Goal: Task Accomplishment & Management: Manage account settings

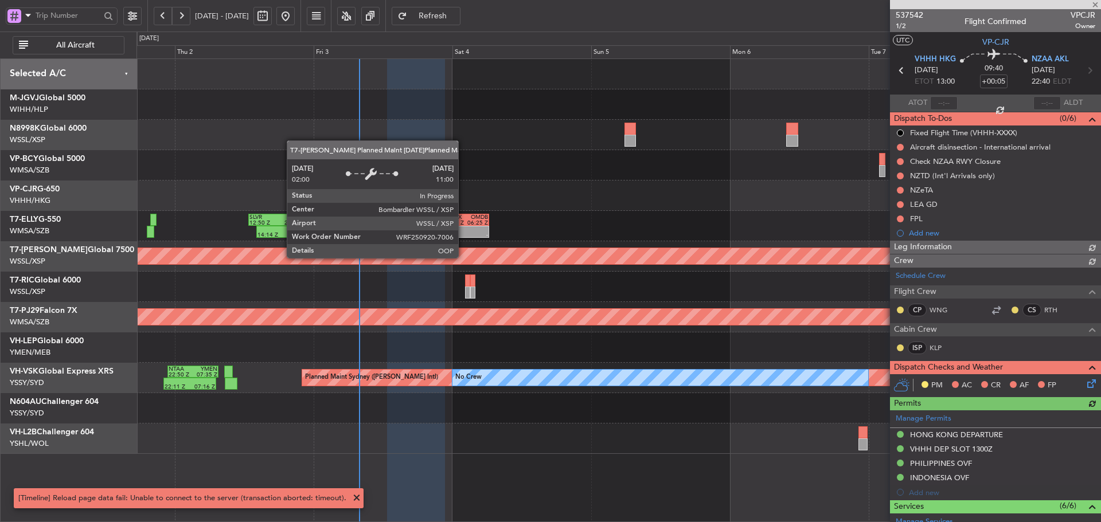
scroll to position [175, 0]
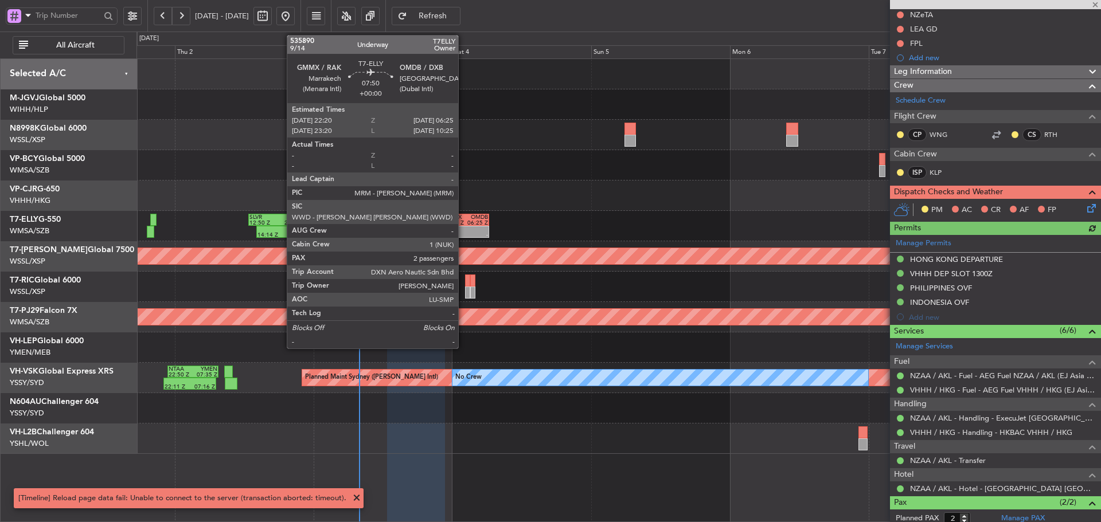
click at [463, 228] on div at bounding box center [454, 230] width 22 height 6
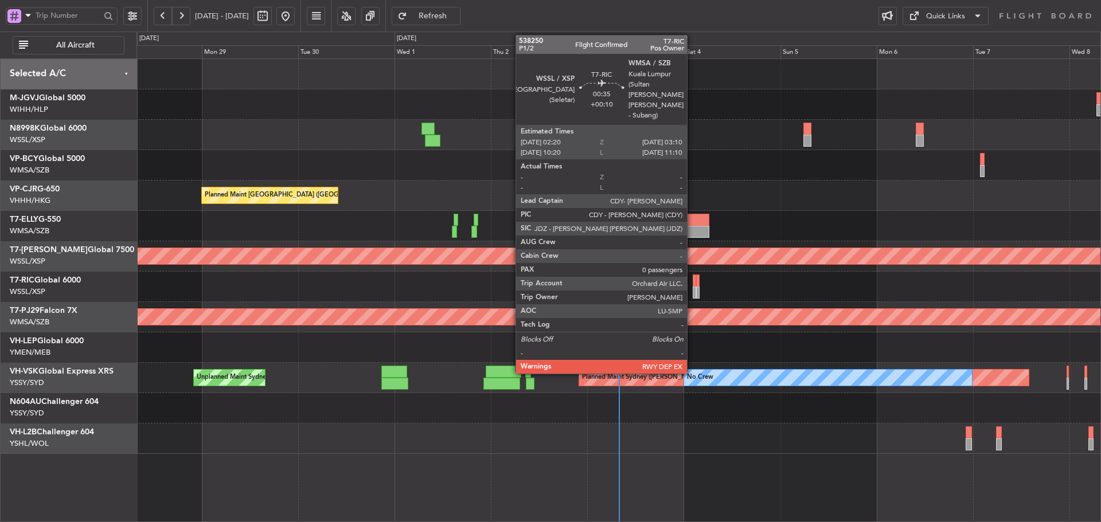
click at [693, 288] on div at bounding box center [694, 293] width 3 height 12
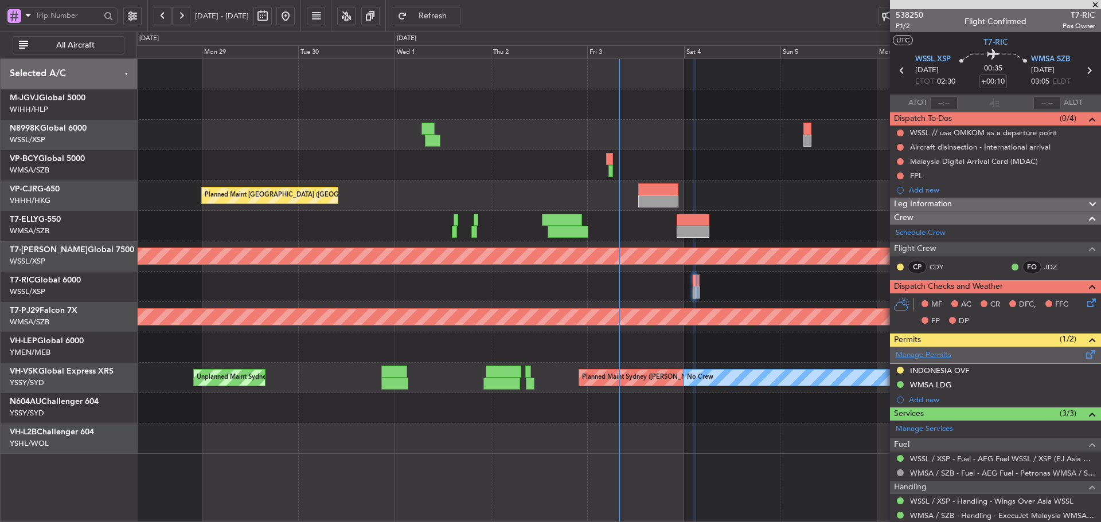
click at [934, 356] on link "Manage Permits" at bounding box center [924, 355] width 56 height 11
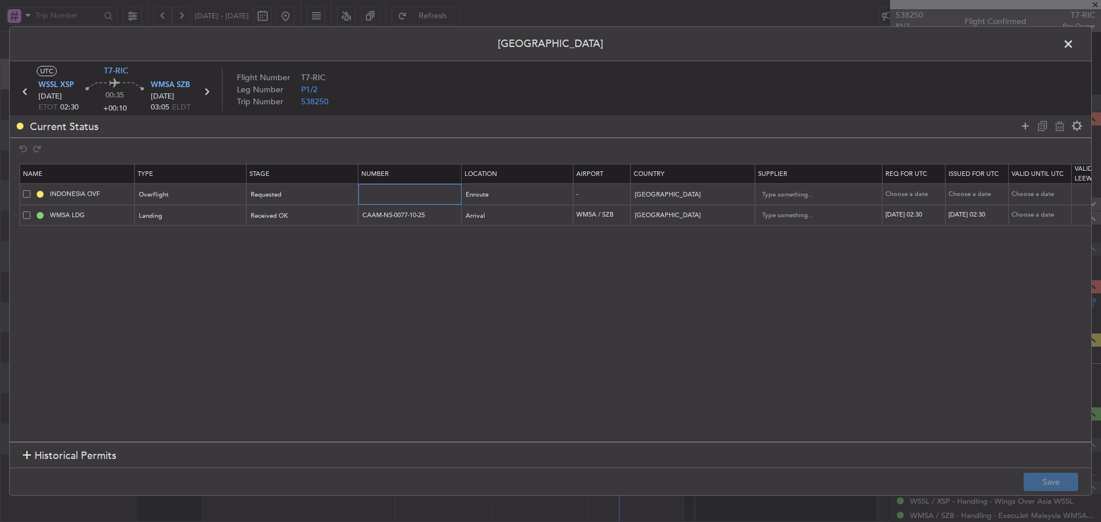
click at [405, 195] on input "text" at bounding box center [411, 194] width 100 height 10
paste input "SJ15375"
type input "SJ15375"
click at [294, 191] on div "Requested" at bounding box center [298, 194] width 95 height 17
click at [294, 286] on span "Received OK" at bounding box center [303, 287] width 102 height 17
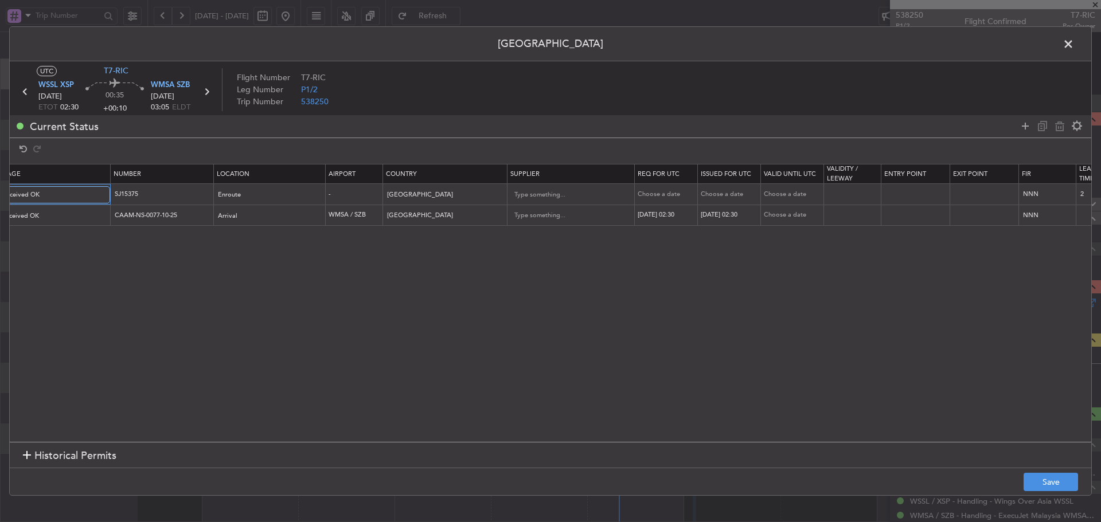
scroll to position [0, 356]
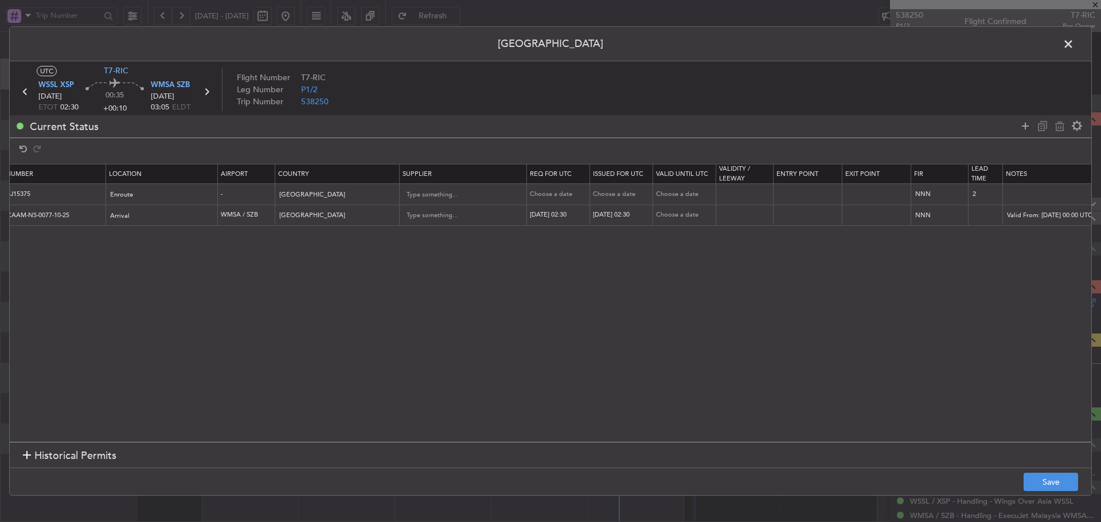
click at [572, 189] on td "Choose a date" at bounding box center [558, 194] width 63 height 21
click at [548, 190] on div "Choose a date" at bounding box center [560, 195] width 60 height 10
select select "10"
select select "2025"
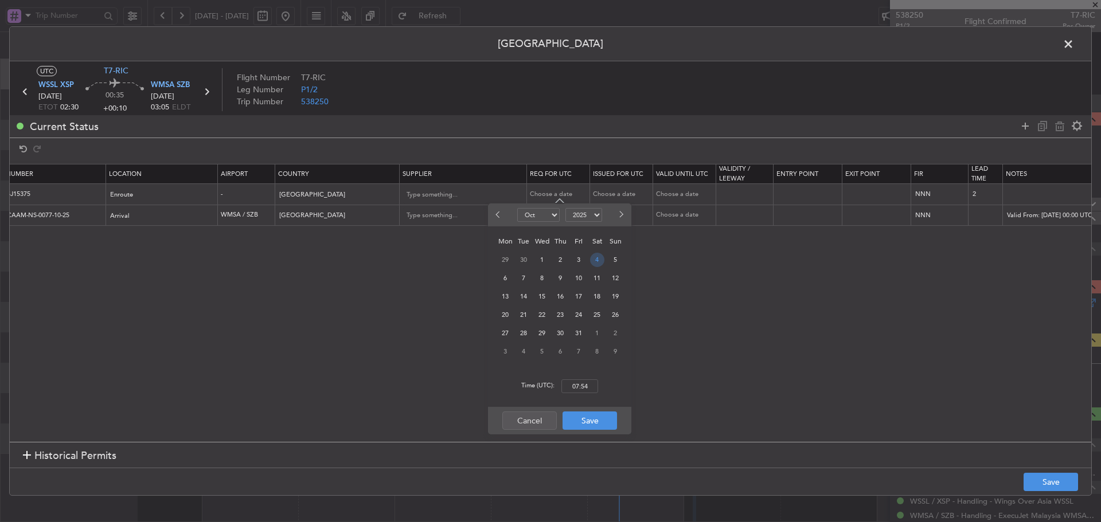
click at [599, 260] on span "4" at bounding box center [597, 260] width 14 height 14
click at [575, 387] on input "00:00" at bounding box center [579, 387] width 37 height 14
type input "02:30"
click at [586, 428] on button "Save" at bounding box center [590, 421] width 54 height 18
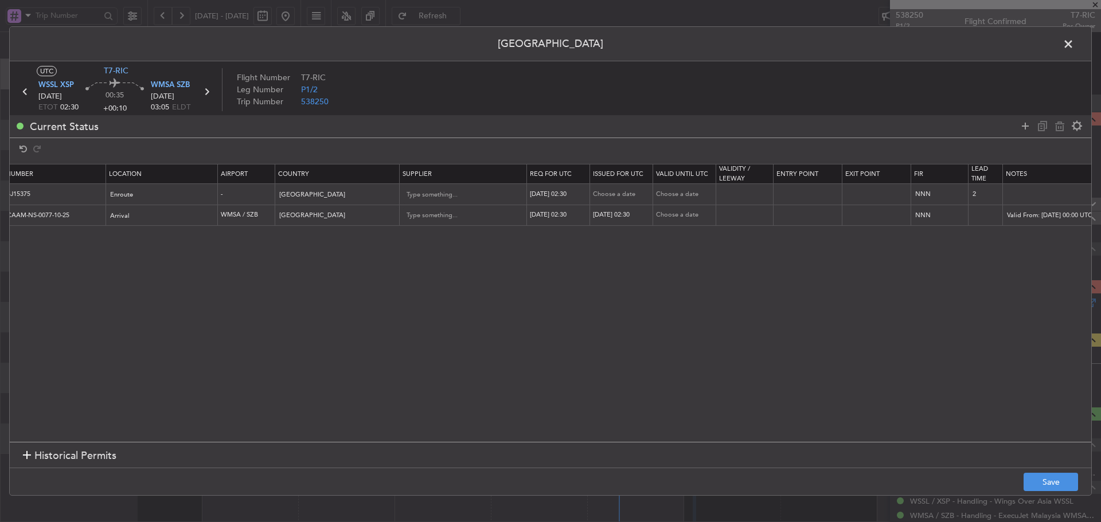
click at [628, 193] on div "Choose a date" at bounding box center [623, 195] width 60 height 10
select select "10"
select select "2025"
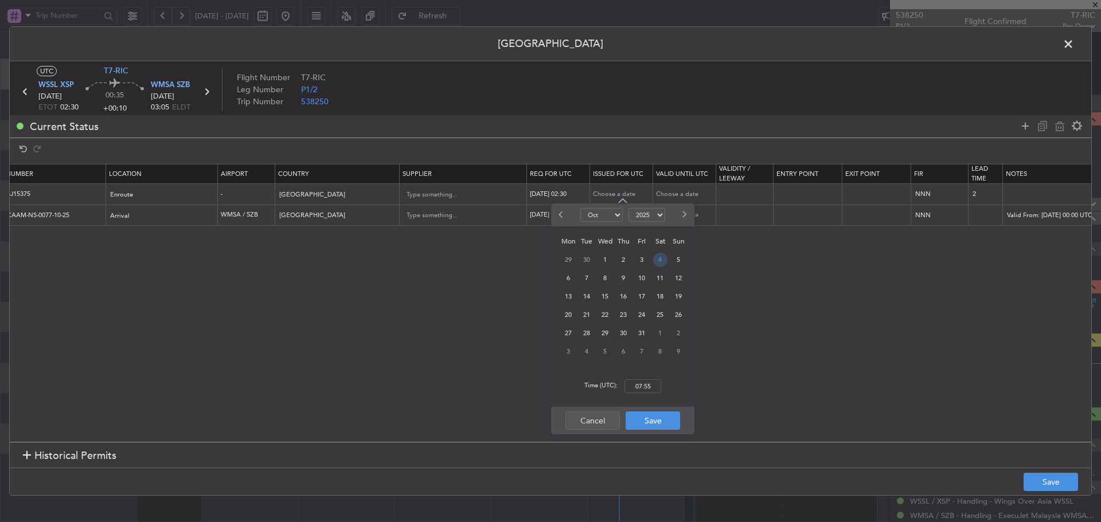
click at [658, 260] on span "4" at bounding box center [660, 260] width 14 height 14
click at [650, 384] on input "00:00" at bounding box center [643, 387] width 37 height 14
type input "02:30"
click at [649, 418] on button "Save" at bounding box center [653, 421] width 54 height 18
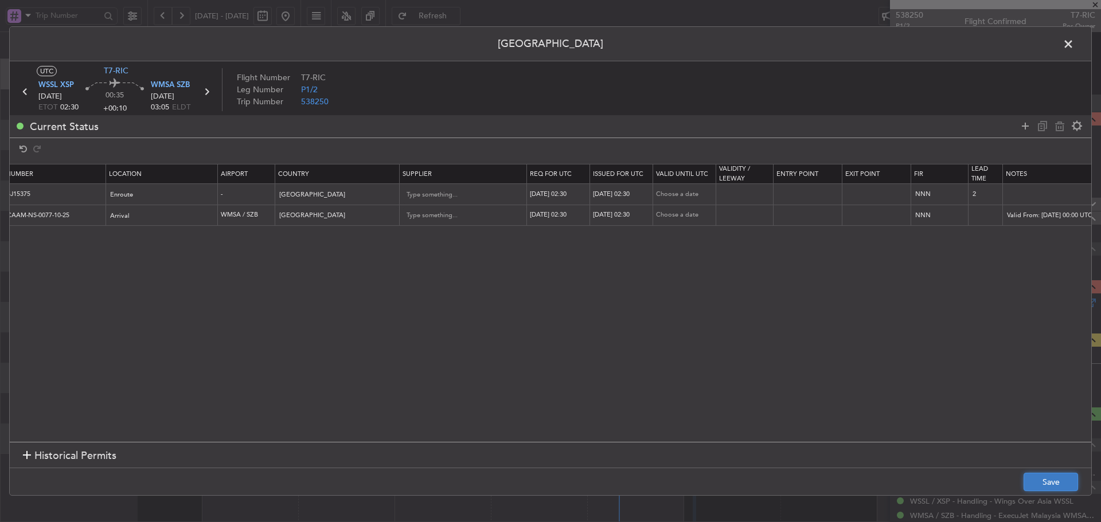
click at [1060, 487] on button "Save" at bounding box center [1051, 482] width 54 height 18
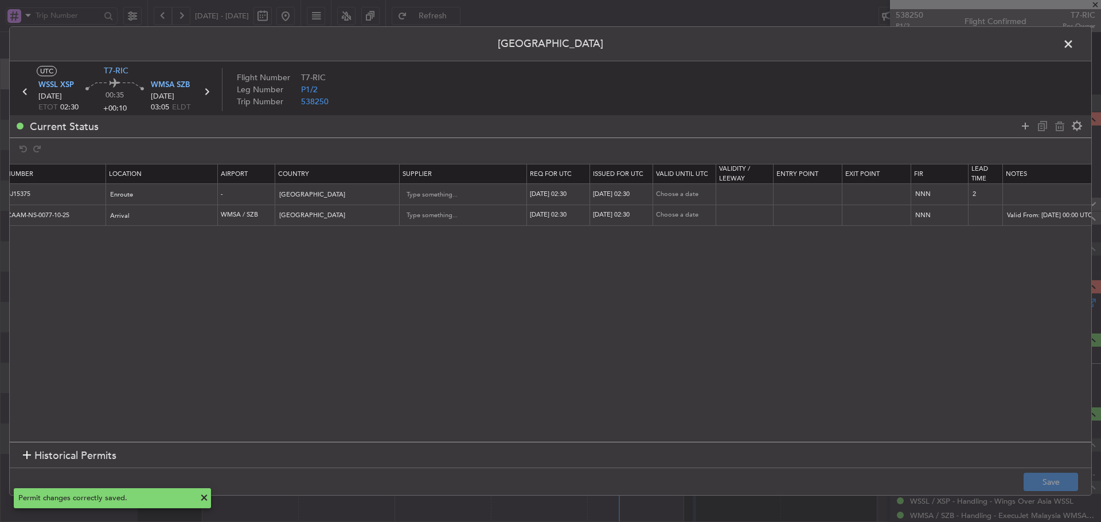
click at [205, 91] on icon at bounding box center [206, 91] width 15 height 15
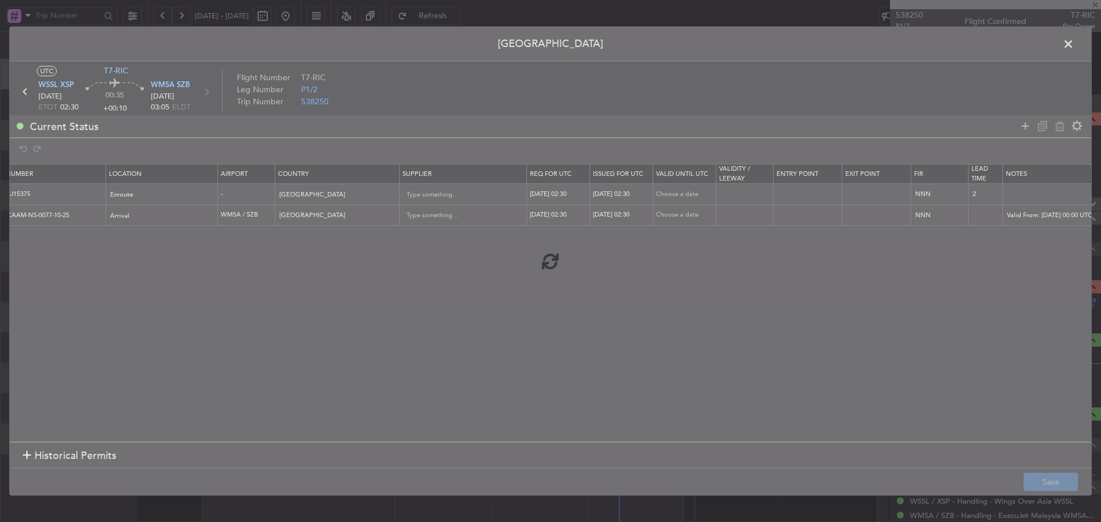
scroll to position [0, 0]
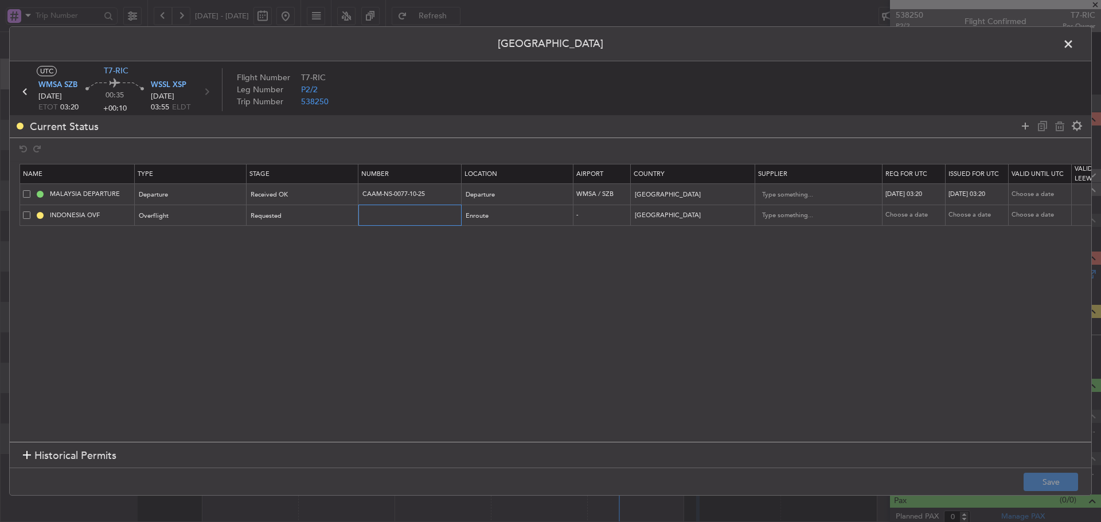
click at [370, 212] on input "text" at bounding box center [411, 215] width 100 height 10
paste input "SJ15373"
type input "SJ15373"
click at [314, 212] on div "Requested" at bounding box center [298, 216] width 95 height 17
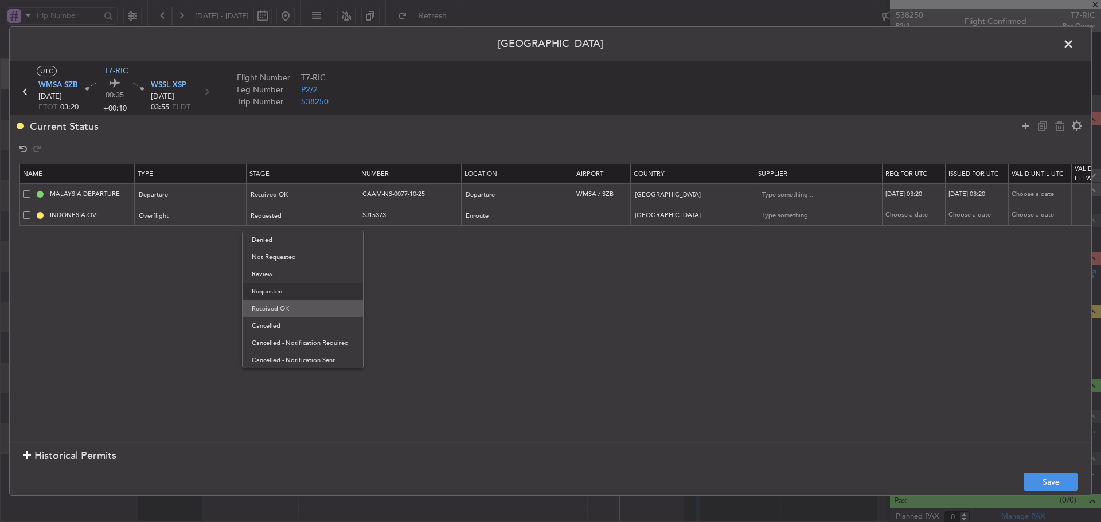
click at [283, 306] on span "Received OK" at bounding box center [303, 309] width 102 height 17
click at [910, 214] on div "Choose a date" at bounding box center [915, 215] width 60 height 10
select select "10"
select select "2025"
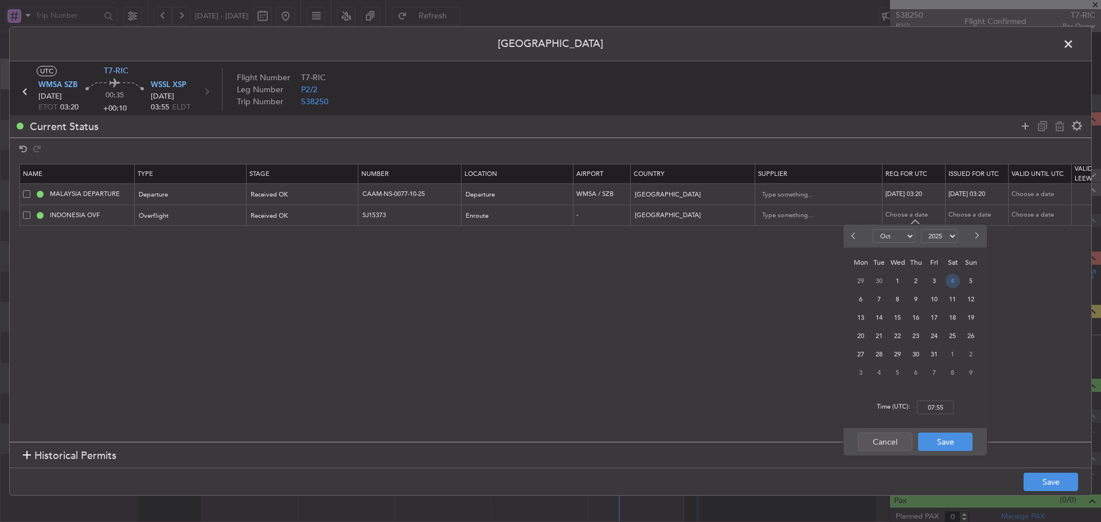
click at [950, 282] on span "4" at bounding box center [953, 281] width 14 height 14
click at [930, 410] on input "00:00" at bounding box center [935, 408] width 37 height 14
type input "03:20"
click at [953, 446] on button "Save" at bounding box center [945, 442] width 54 height 18
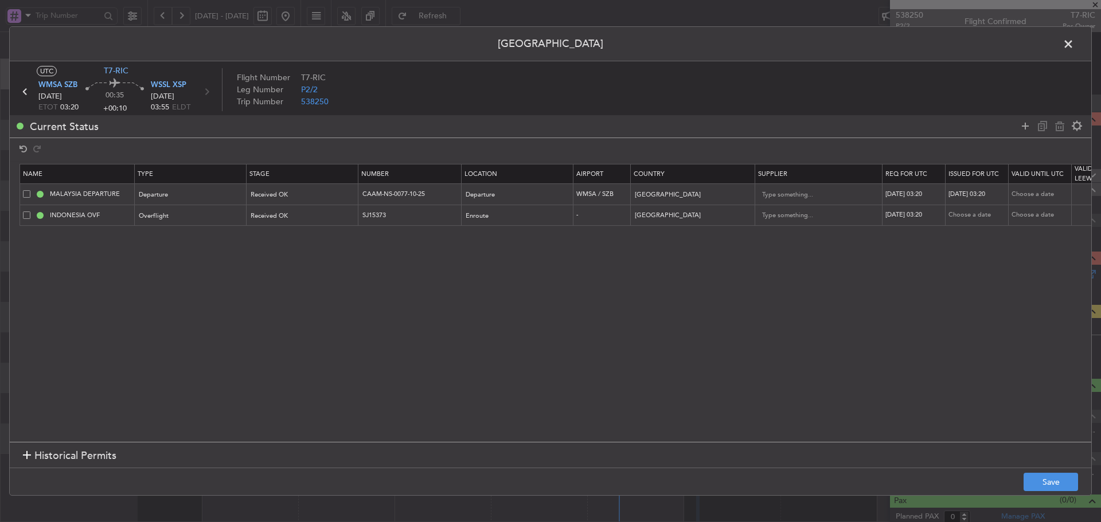
click at [971, 217] on div "Choose a date" at bounding box center [979, 215] width 60 height 10
select select "10"
select select "2025"
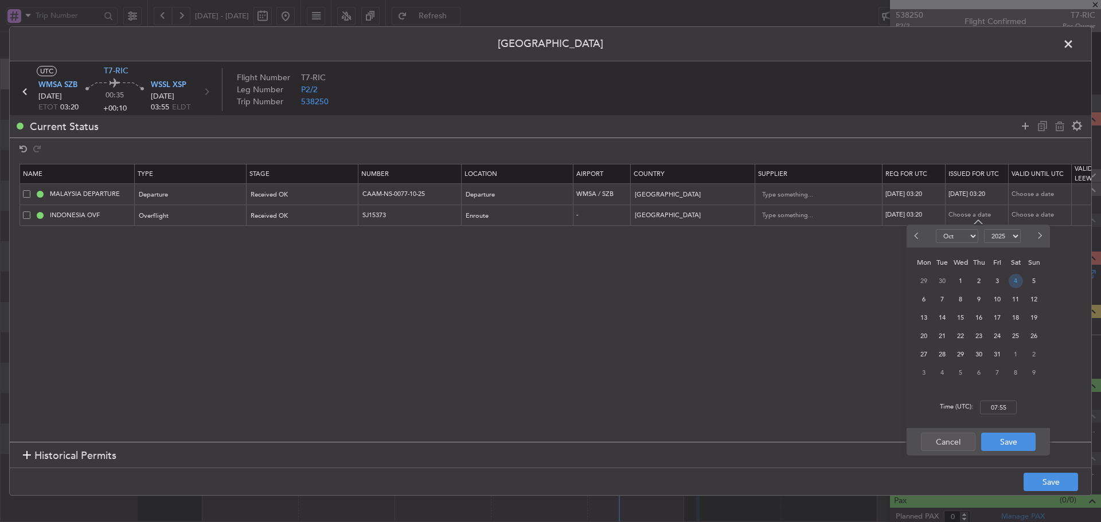
click at [1020, 278] on span "4" at bounding box center [1016, 281] width 14 height 14
click at [993, 409] on input "00:00" at bounding box center [998, 408] width 37 height 14
type input "03:20"
click at [1007, 440] on button "Save" at bounding box center [1008, 442] width 54 height 18
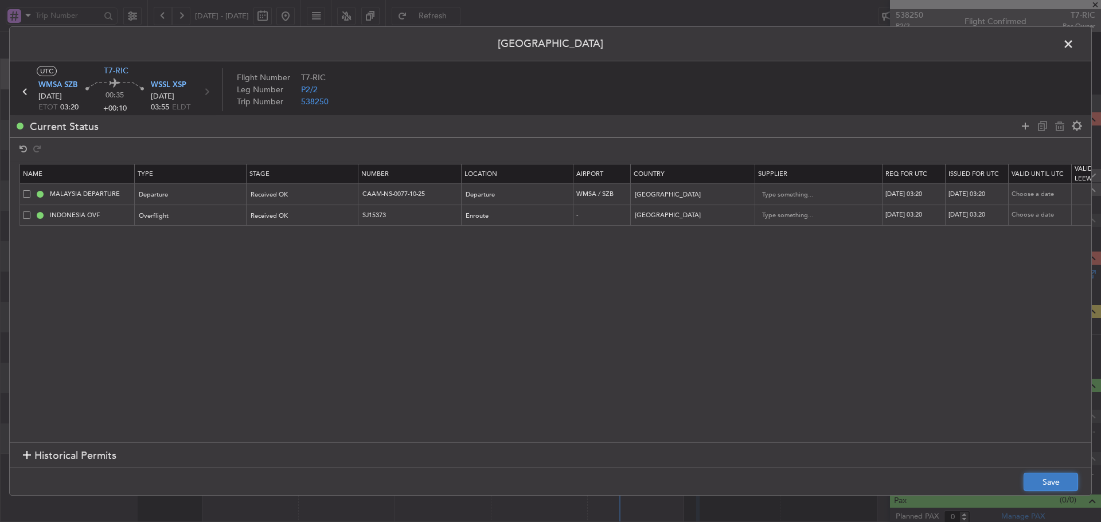
click at [1041, 475] on button "Save" at bounding box center [1051, 482] width 54 height 18
click at [1074, 44] on span at bounding box center [1074, 47] width 0 height 23
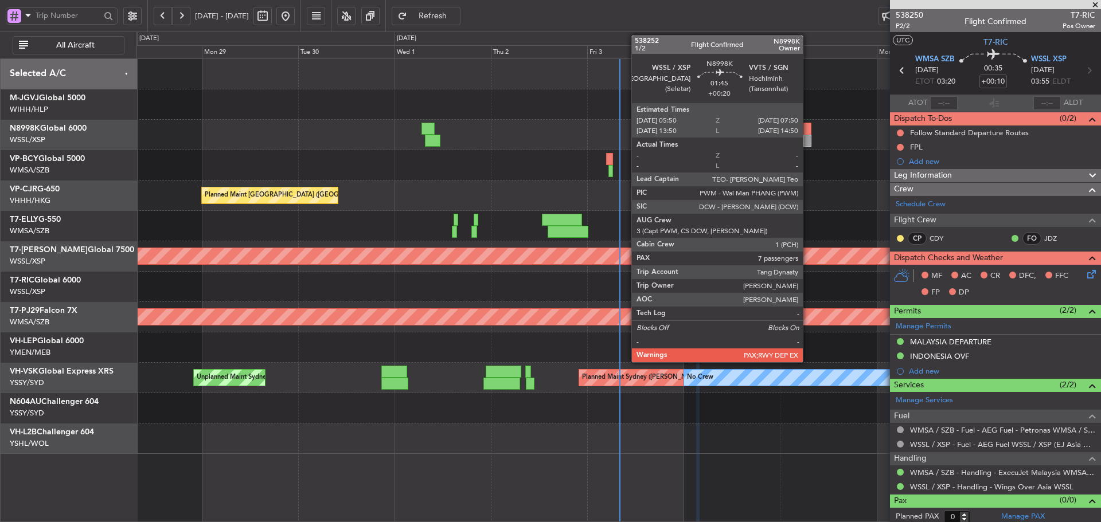
click at [808, 131] on div at bounding box center [807, 129] width 9 height 12
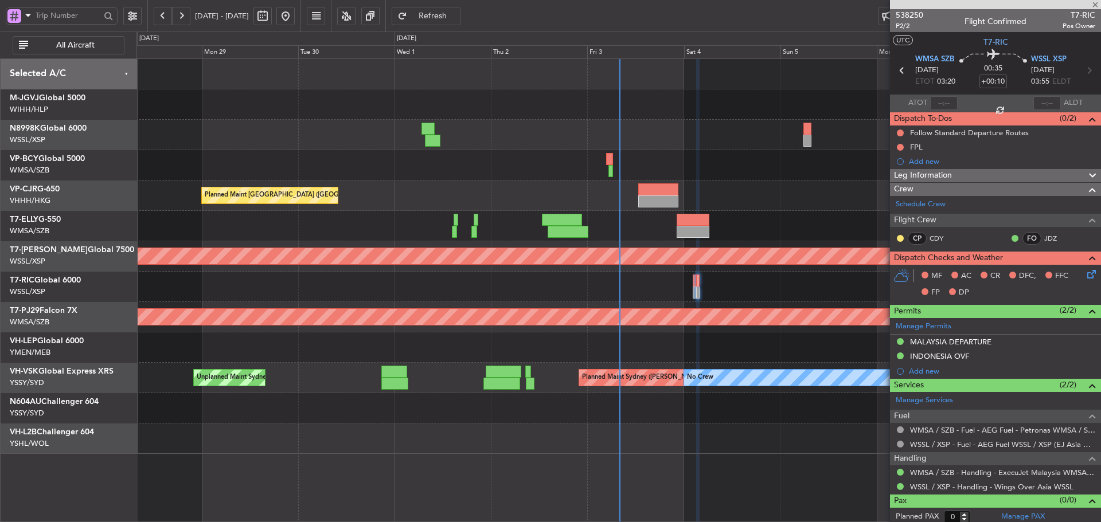
type input "+00:20"
type input "7"
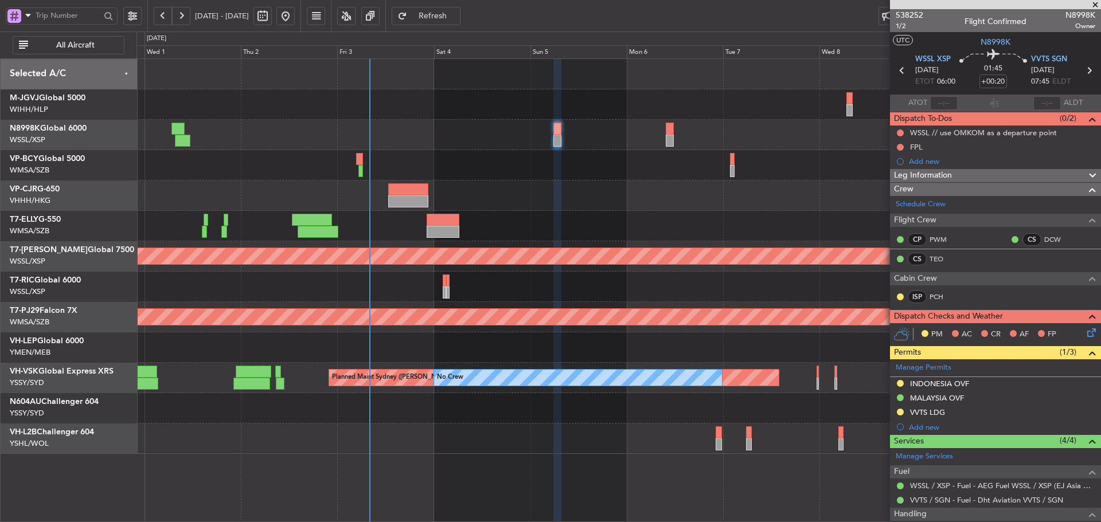
click at [568, 186] on div "Planned Maint [GEOGRAPHIC_DATA] ([GEOGRAPHIC_DATA] Intl) Planned Maint [GEOGRAP…" at bounding box center [618, 256] width 964 height 395
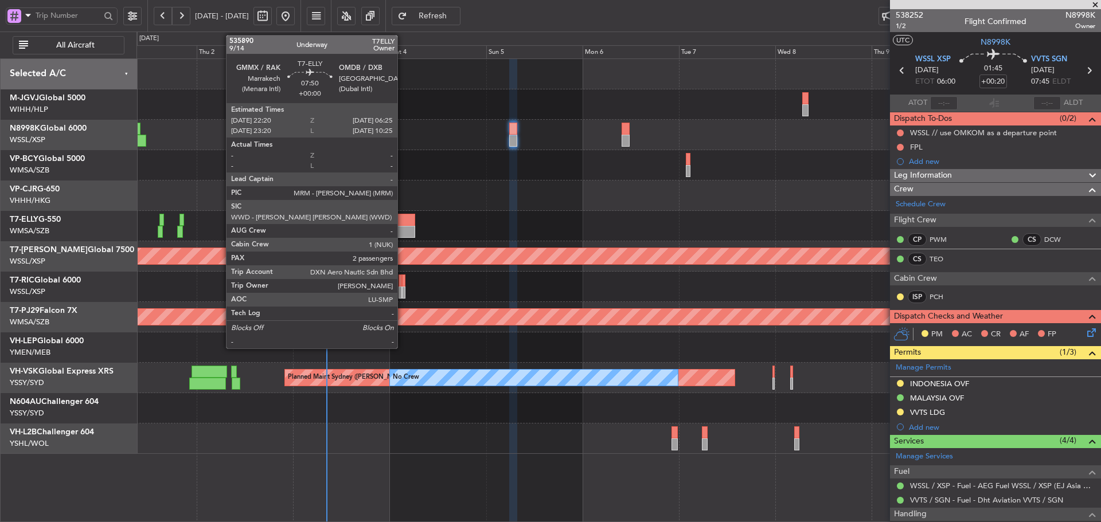
click at [403, 224] on div at bounding box center [399, 220] width 33 height 12
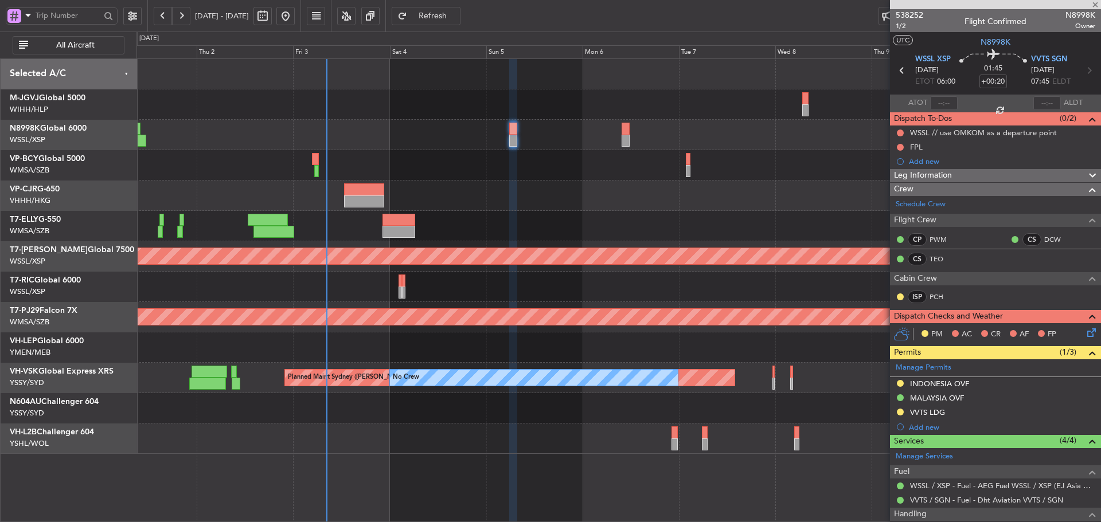
type input "2"
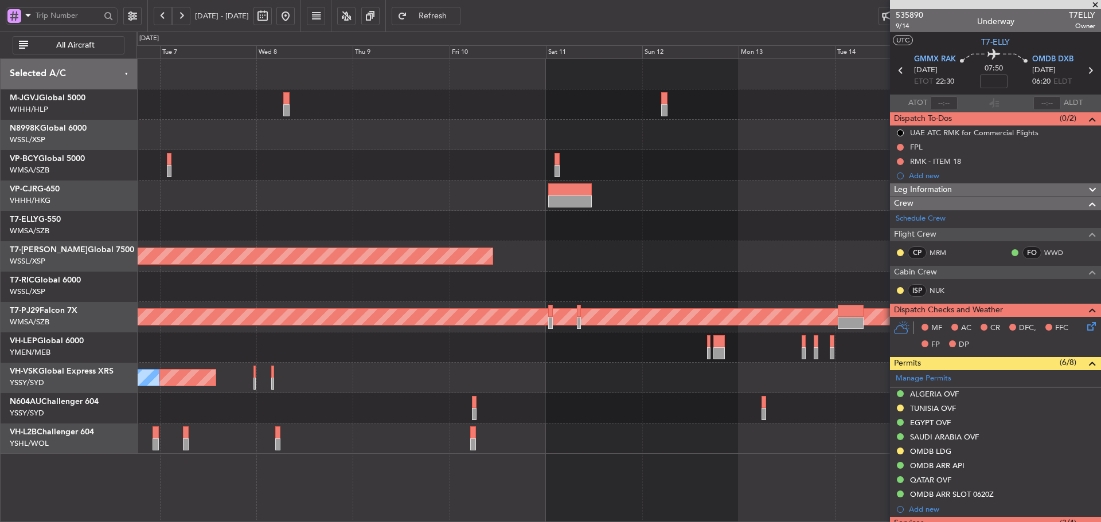
click at [217, 241] on div "Planned Maint [GEOGRAPHIC_DATA] (Seletar)" at bounding box center [618, 256] width 964 height 30
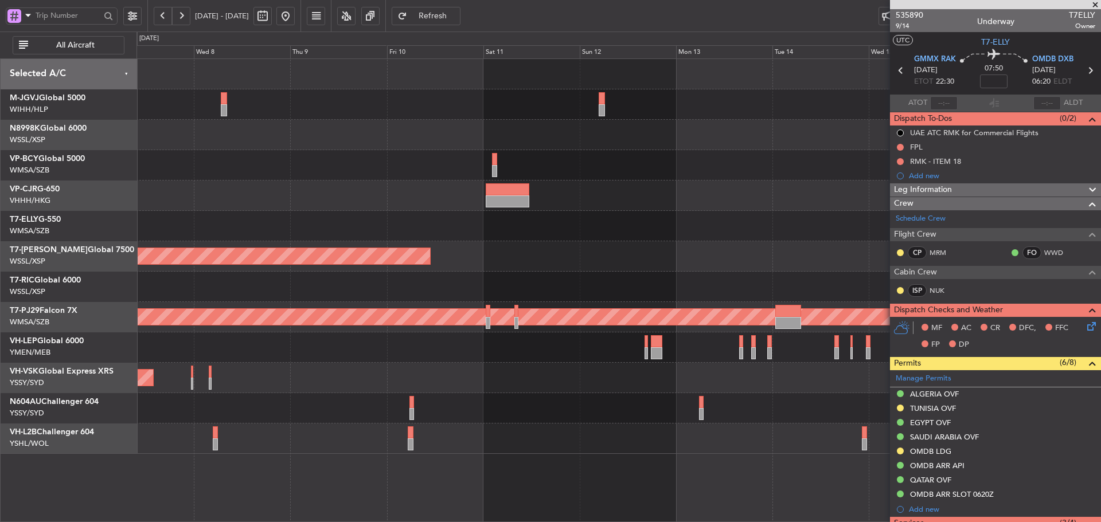
click at [357, 224] on div "Planned Maint [GEOGRAPHIC_DATA] (Seletar) Planned Maint [GEOGRAPHIC_DATA] (Sult…" at bounding box center [618, 256] width 964 height 395
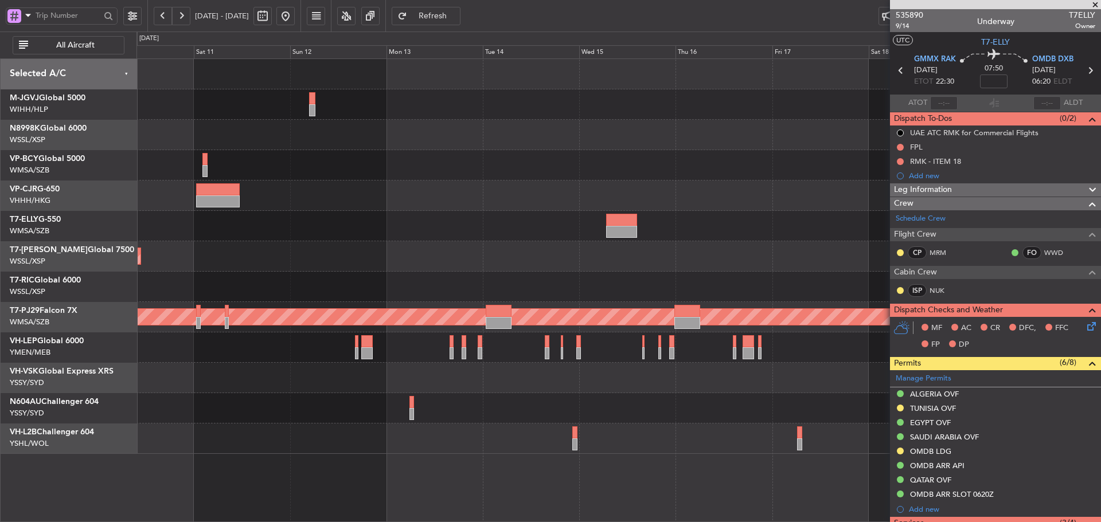
click at [588, 239] on div at bounding box center [618, 226] width 964 height 30
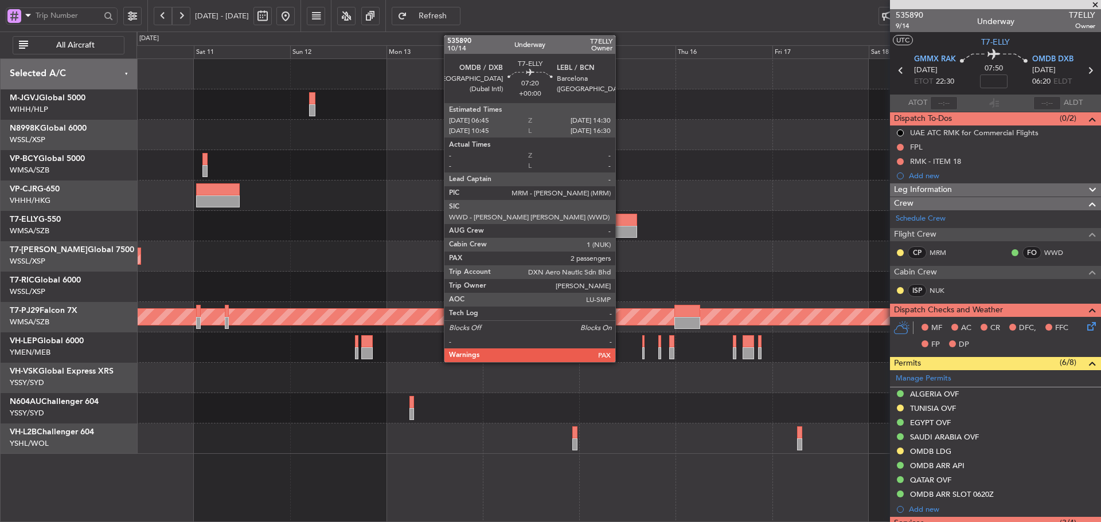
click at [620, 229] on div at bounding box center [622, 232] width 32 height 12
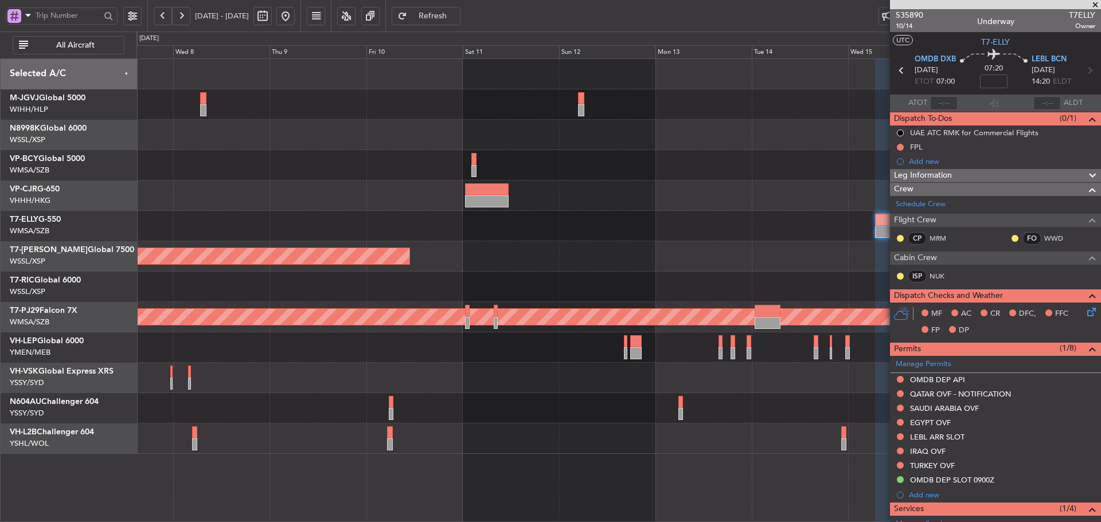
click at [761, 322] on div "Planned Maint [GEOGRAPHIC_DATA] (Seletar) Planned Maint [GEOGRAPHIC_DATA] (Sult…" at bounding box center [618, 256] width 964 height 395
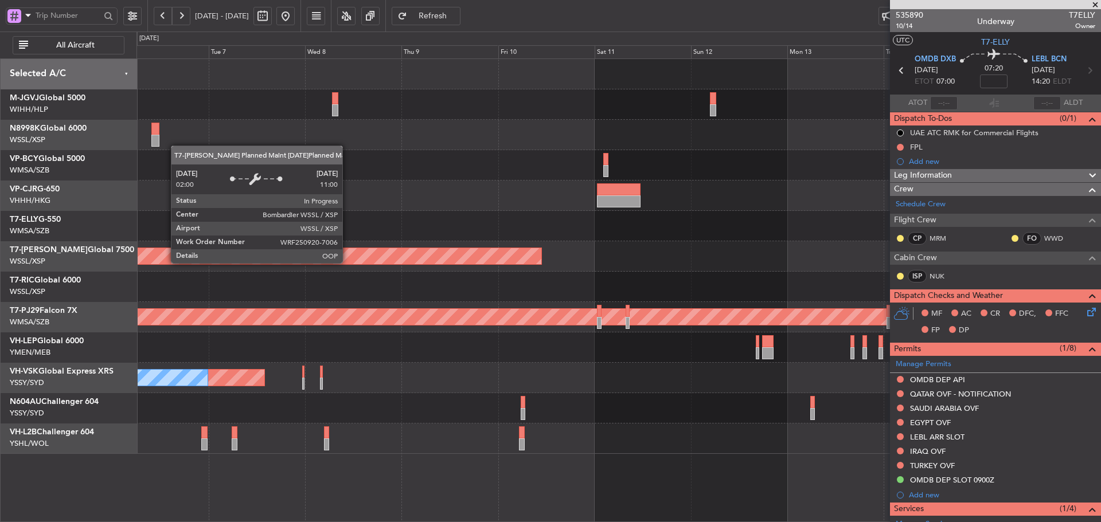
click at [767, 341] on div "Planned Maint [GEOGRAPHIC_DATA] (Seletar) Planned Maint [GEOGRAPHIC_DATA] (Sult…" at bounding box center [618, 256] width 964 height 395
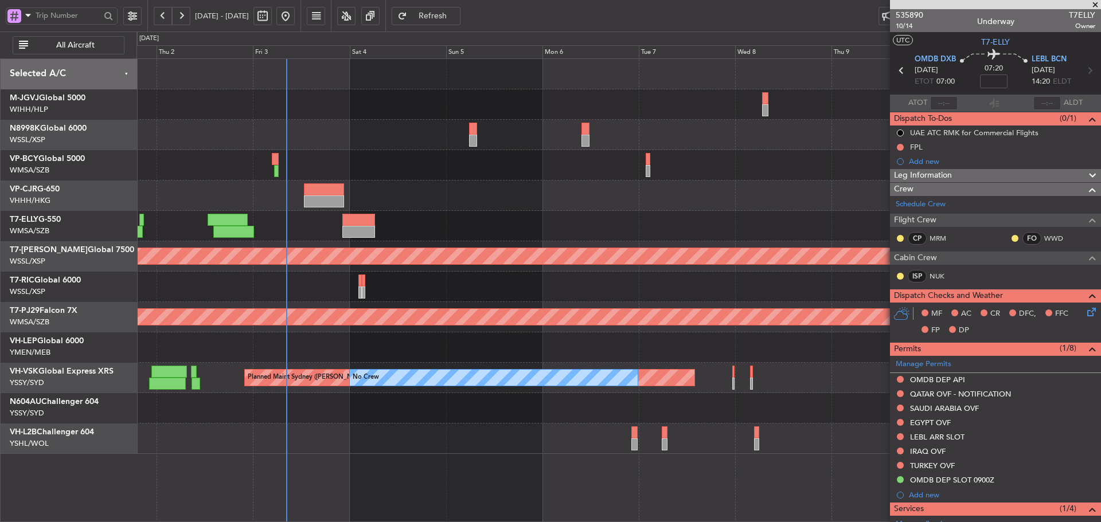
click at [357, 224] on div at bounding box center [358, 220] width 33 height 12
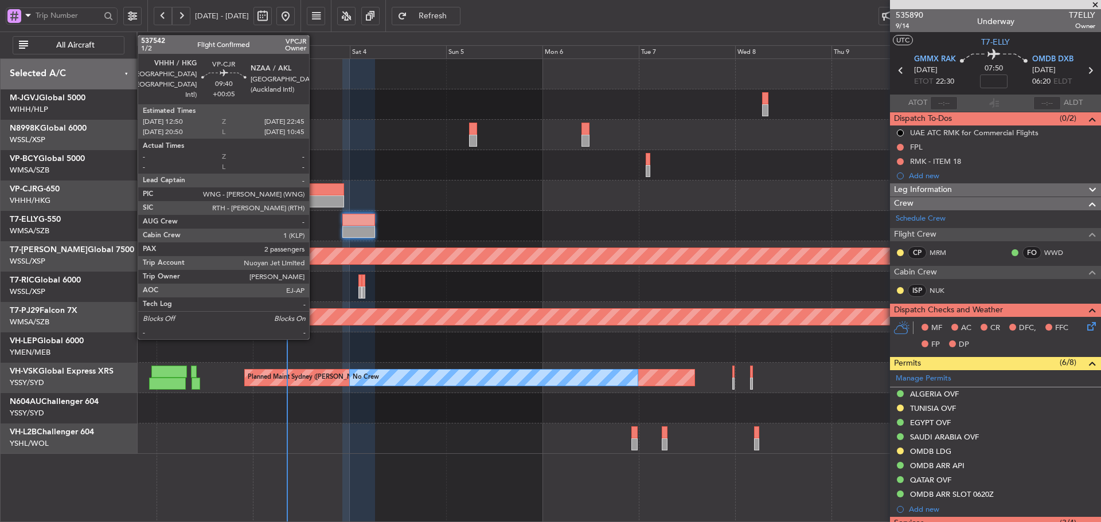
click at [314, 196] on div at bounding box center [324, 202] width 40 height 12
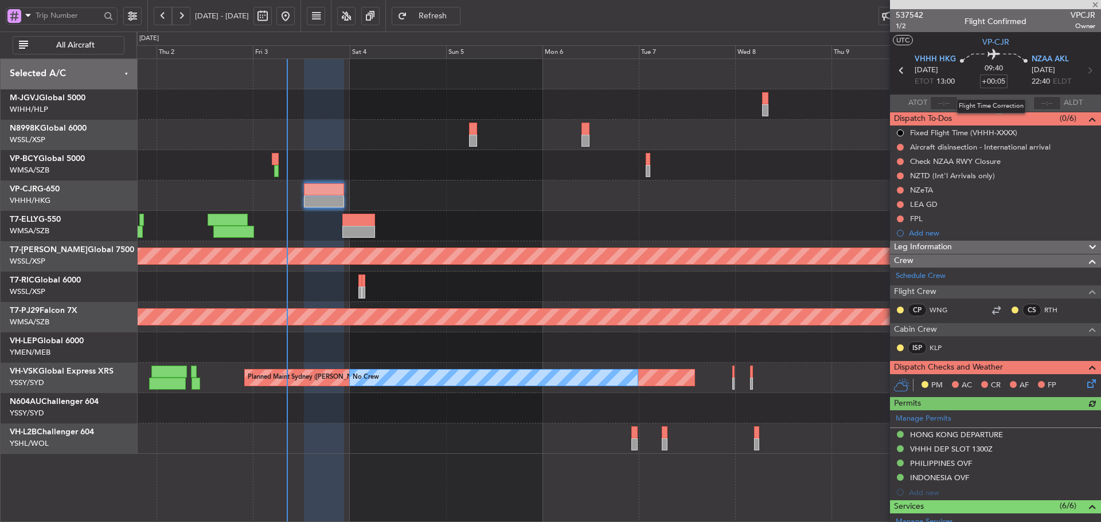
click at [995, 84] on input "+00:05" at bounding box center [994, 82] width 28 height 14
click at [962, 84] on div "09:40 15" at bounding box center [994, 70] width 76 height 42
type input "+00:15"
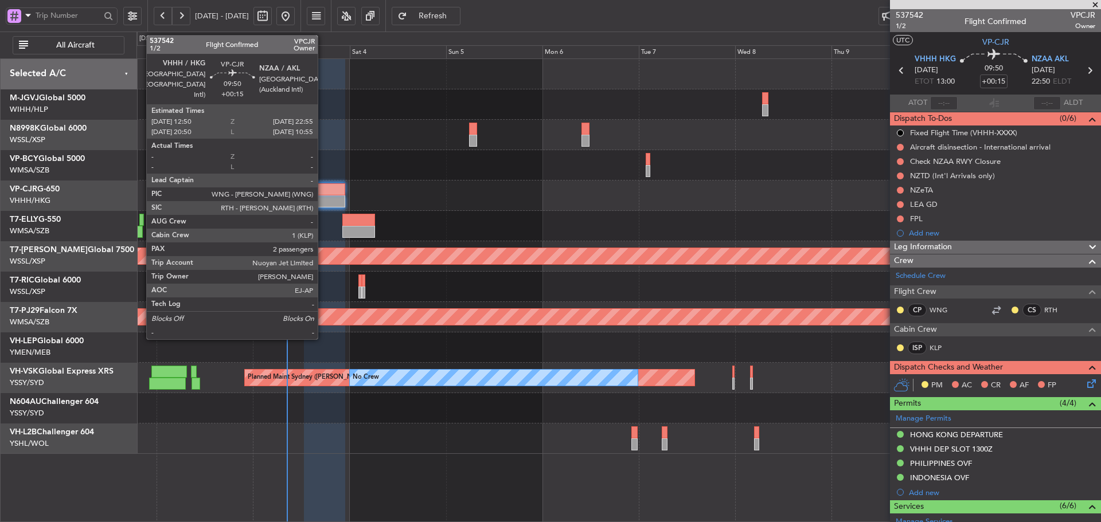
click at [323, 204] on div at bounding box center [324, 202] width 41 height 12
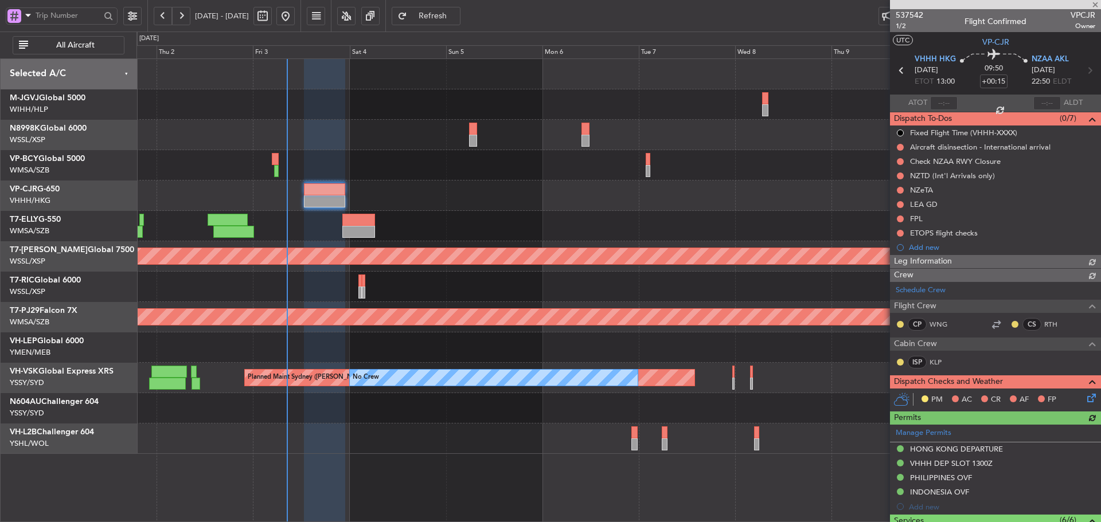
type input "[PERSON_NAME] (LEU)"
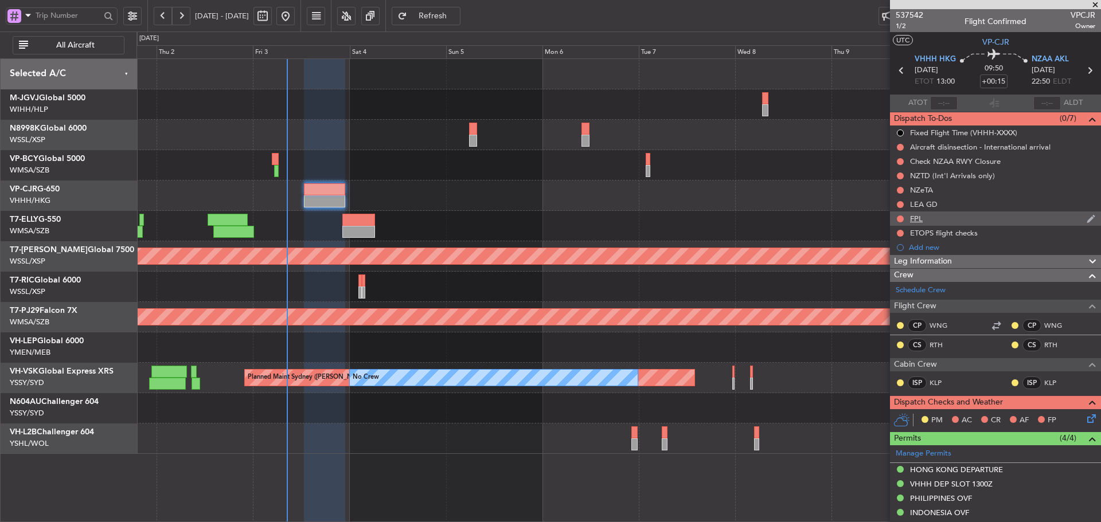
click at [911, 219] on div "FPL" at bounding box center [916, 219] width 13 height 10
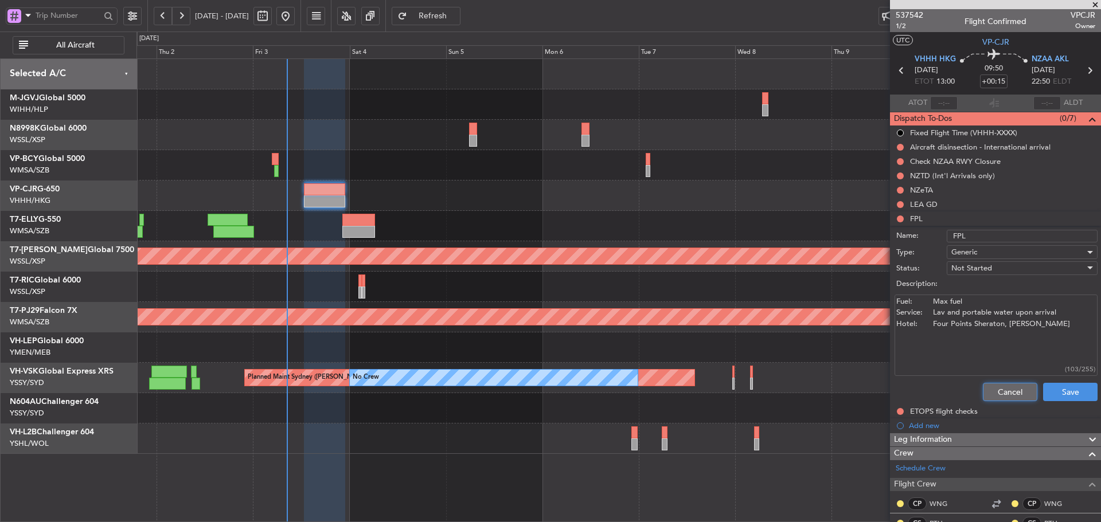
click at [993, 391] on button "Cancel" at bounding box center [1010, 392] width 54 height 18
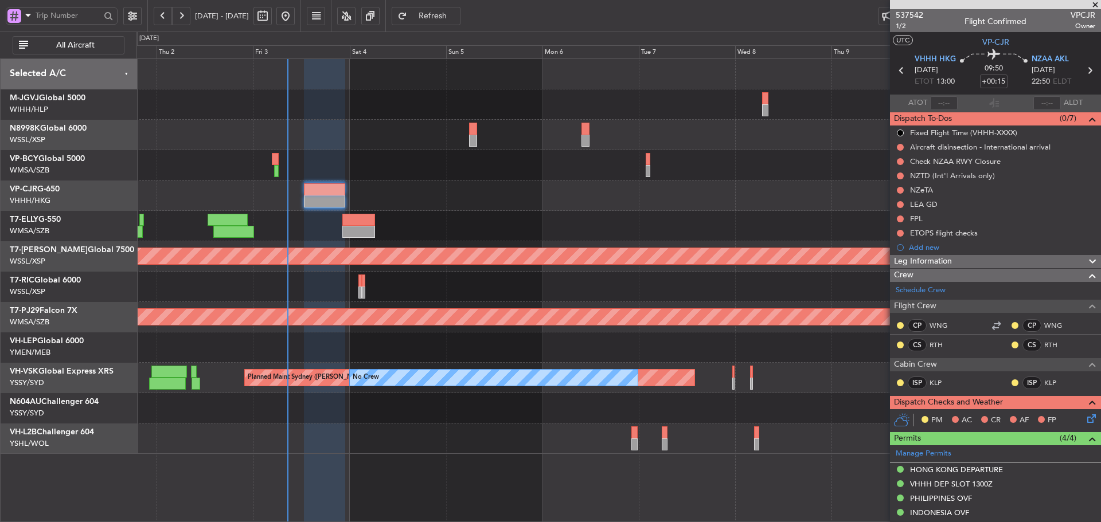
type input "[PERSON_NAME] (LEU)"
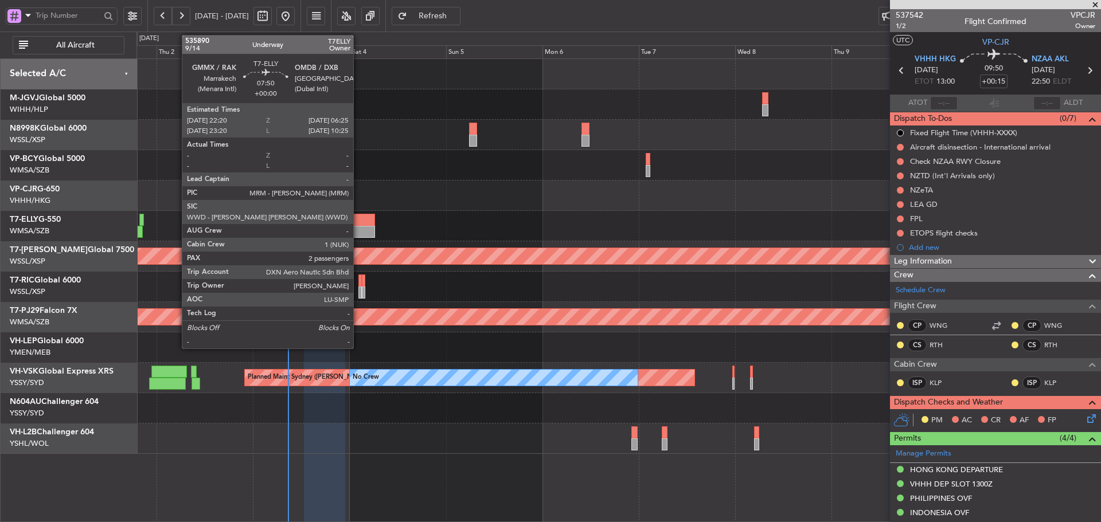
click at [353, 229] on div at bounding box center [358, 232] width 33 height 12
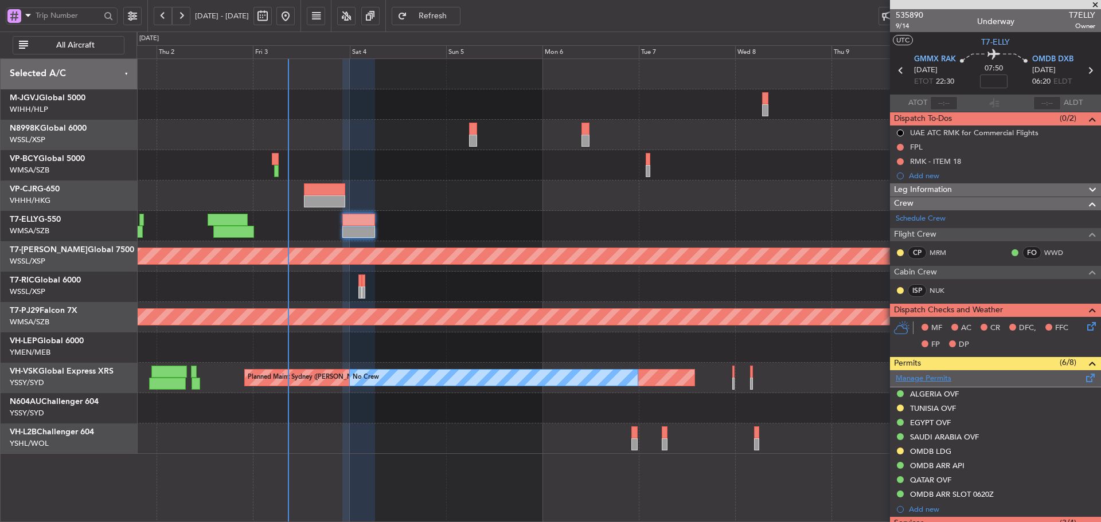
click at [933, 381] on link "Manage Permits" at bounding box center [924, 378] width 56 height 11
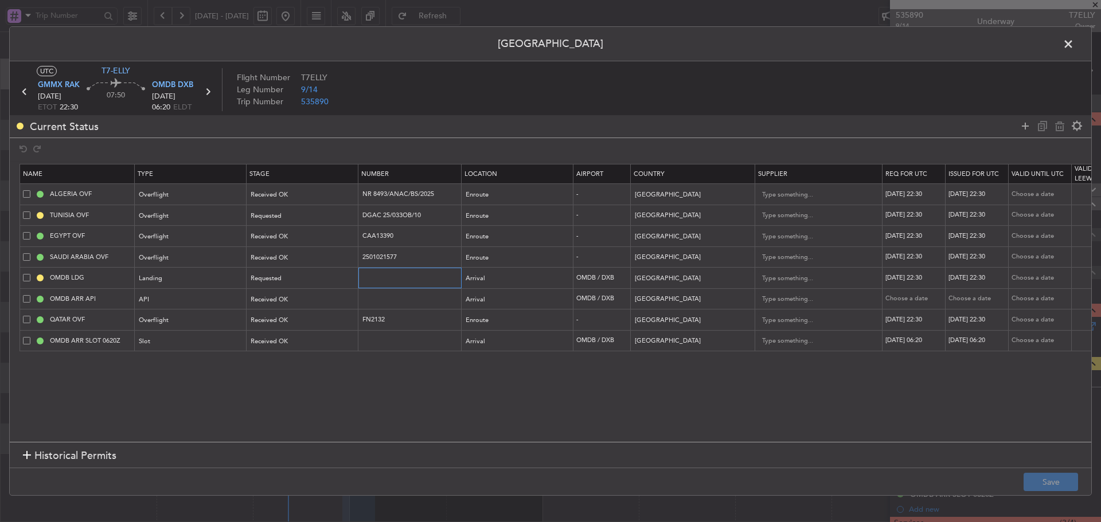
click at [411, 281] on input "text" at bounding box center [411, 278] width 100 height 10
paste input "LP/2025/13533"
type input "LP/2025/13533"
click at [307, 283] on div "Requested" at bounding box center [298, 278] width 95 height 17
click at [293, 369] on span "Received OK" at bounding box center [303, 371] width 102 height 17
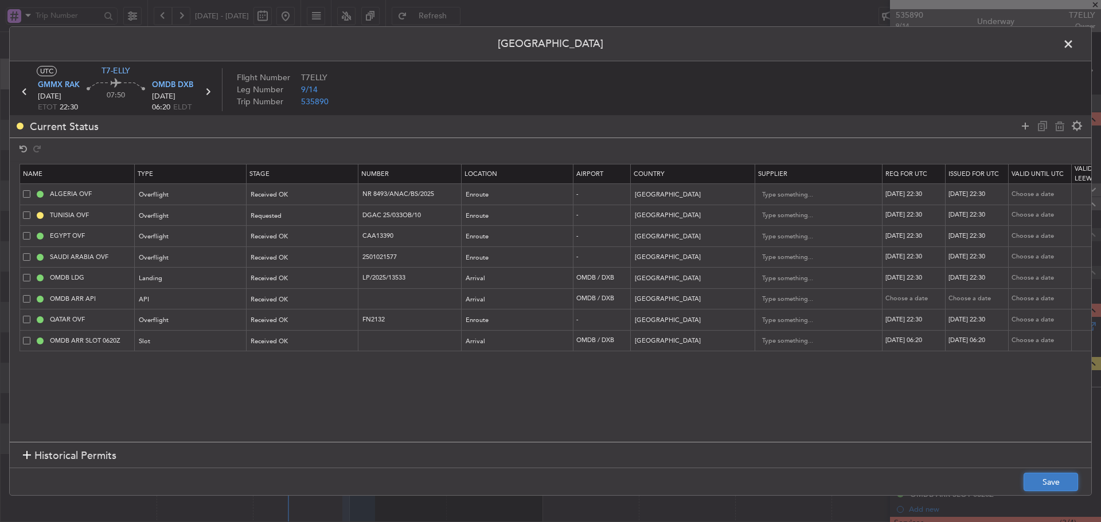
click at [1043, 482] on button "Save" at bounding box center [1051, 482] width 54 height 18
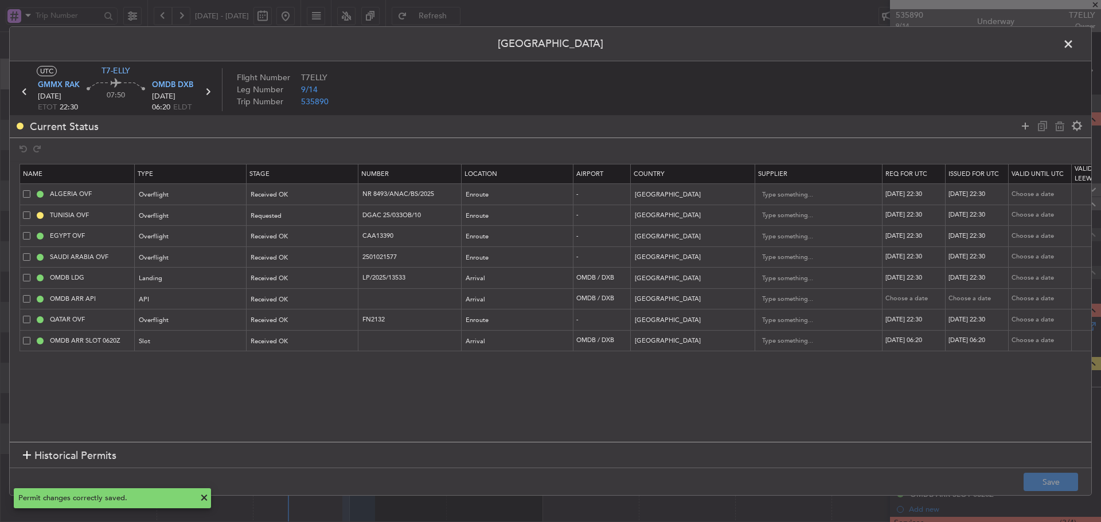
click at [1074, 44] on span at bounding box center [1074, 47] width 0 height 23
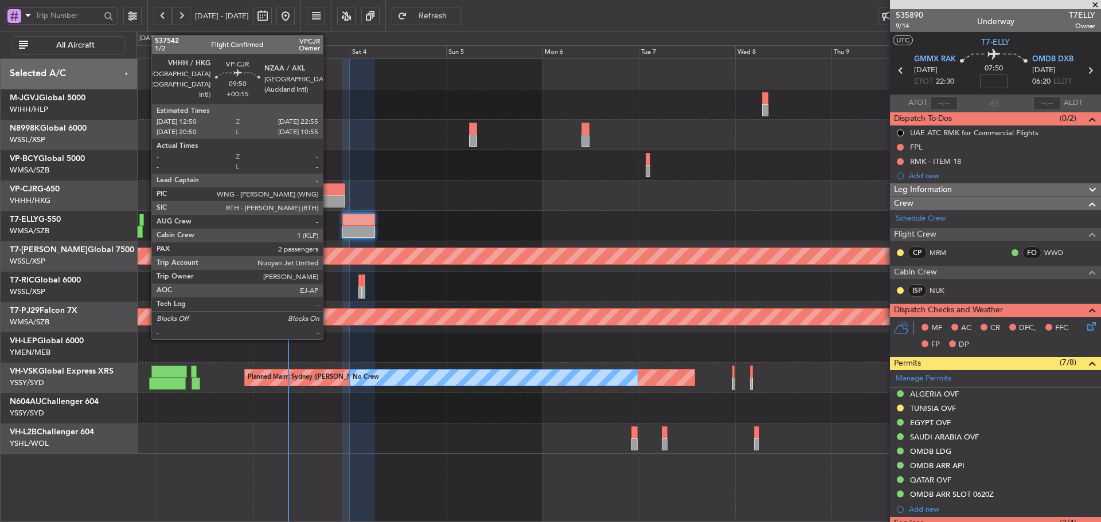
click at [328, 200] on div at bounding box center [324, 202] width 41 height 12
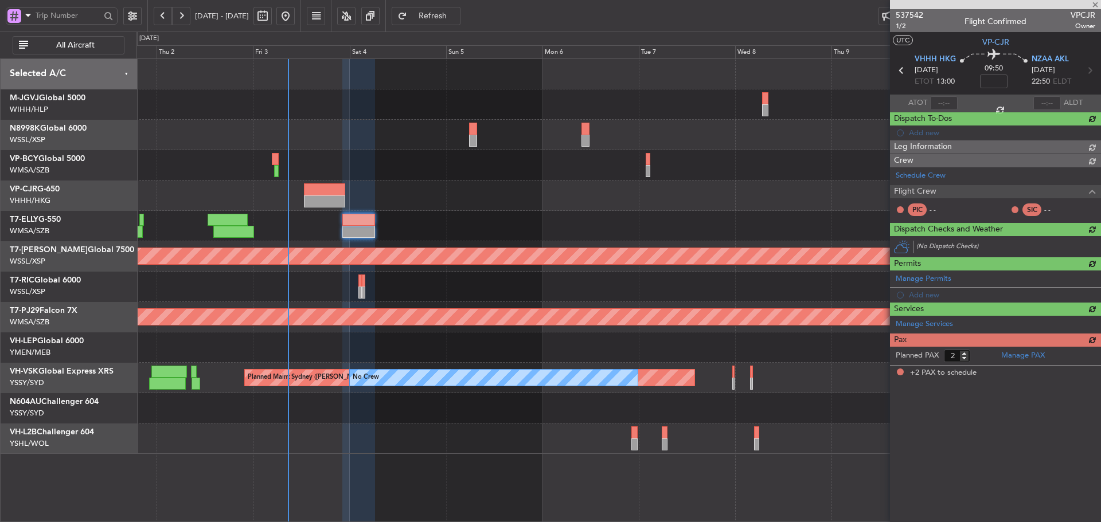
type input "+00:15"
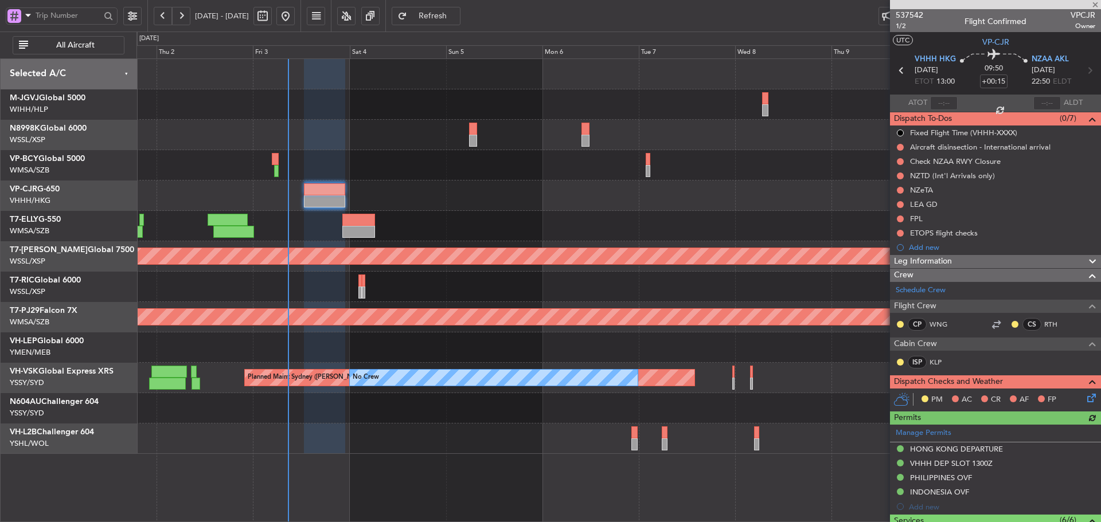
type input "[PERSON_NAME] (LEU)"
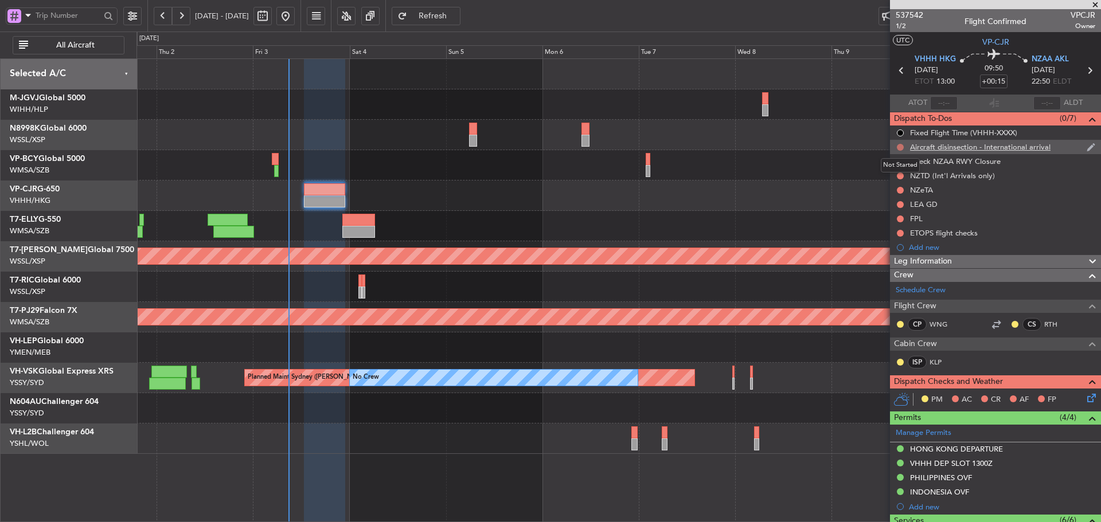
click at [902, 146] on button at bounding box center [900, 147] width 7 height 7
click at [877, 181] on span at bounding box center [878, 180] width 7 height 7
type input "[PERSON_NAME] (LEU)"
click at [900, 161] on button at bounding box center [900, 161] width 7 height 7
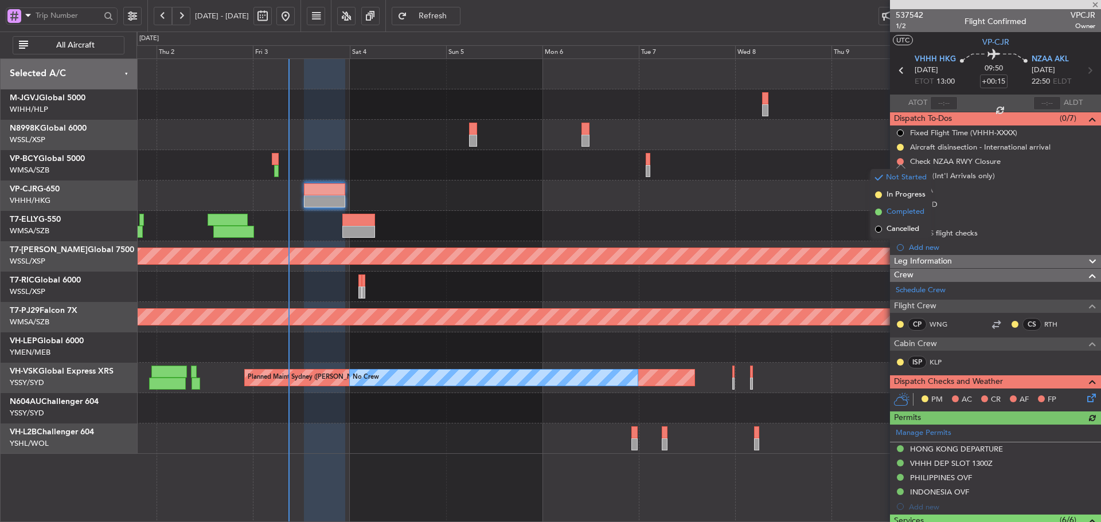
click at [877, 212] on span at bounding box center [878, 212] width 7 height 7
click at [903, 176] on button at bounding box center [900, 176] width 7 height 7
click at [877, 226] on span at bounding box center [878, 226] width 7 height 7
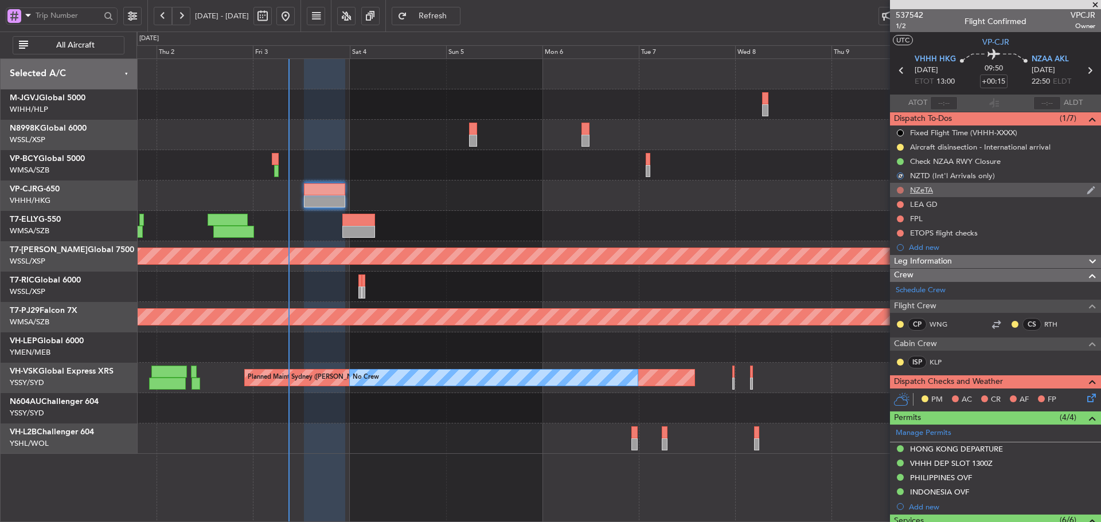
click at [899, 190] on button at bounding box center [900, 190] width 7 height 7
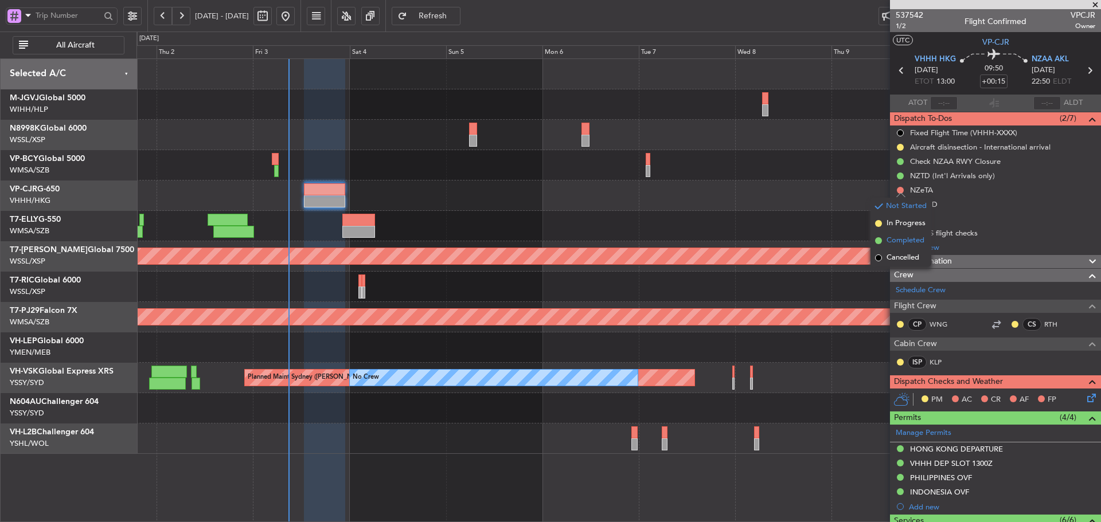
click at [880, 240] on span at bounding box center [878, 240] width 7 height 7
click at [901, 205] on button at bounding box center [900, 204] width 7 height 7
click at [879, 255] on span at bounding box center [878, 255] width 7 height 7
click at [901, 216] on button at bounding box center [900, 219] width 7 height 7
drag, startPoint x: 877, startPoint y: 267, endPoint x: 899, endPoint y: 244, distance: 32.5
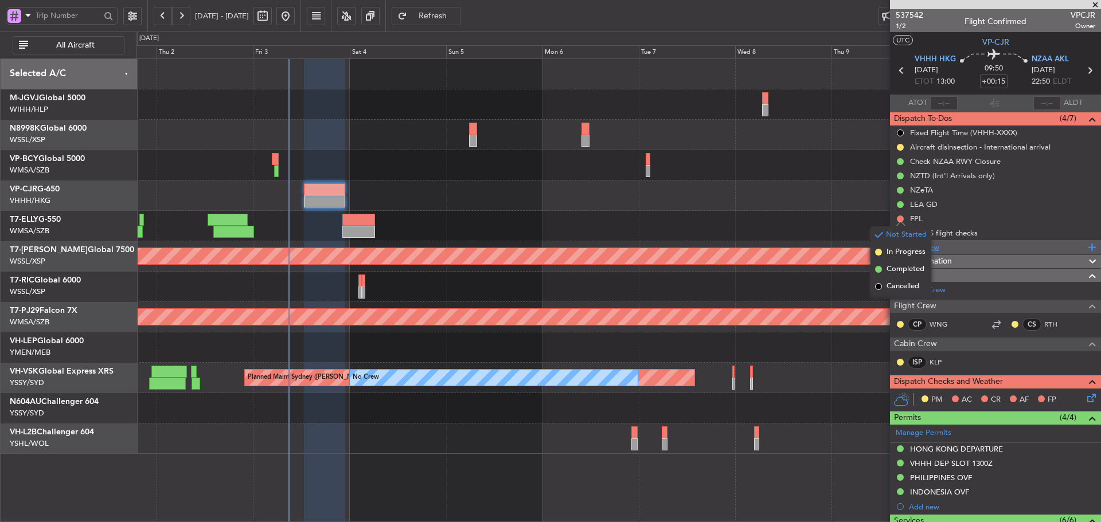
click at [877, 267] on span at bounding box center [878, 269] width 7 height 7
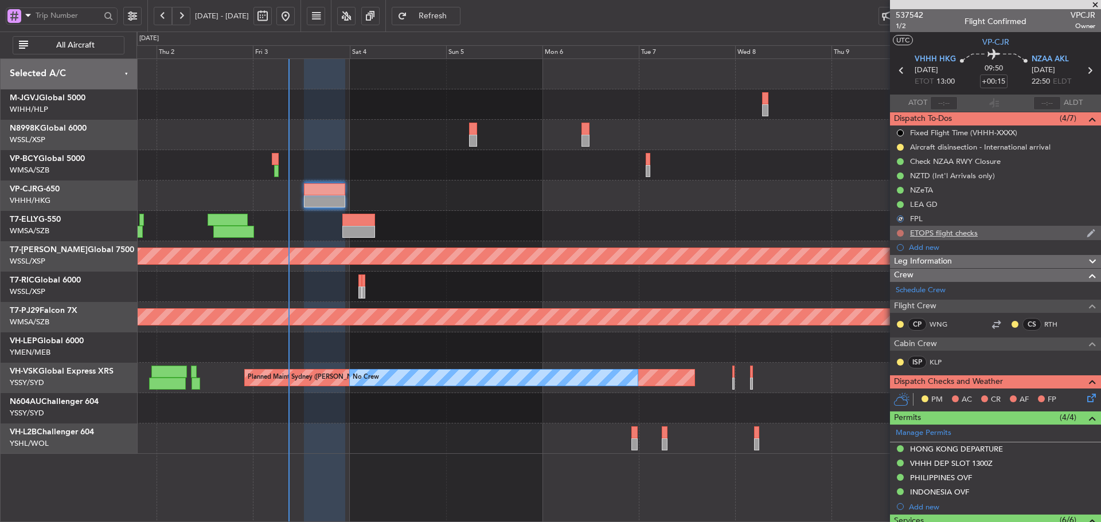
click at [899, 232] on button at bounding box center [900, 233] width 7 height 7
click at [879, 284] on span at bounding box center [878, 283] width 7 height 7
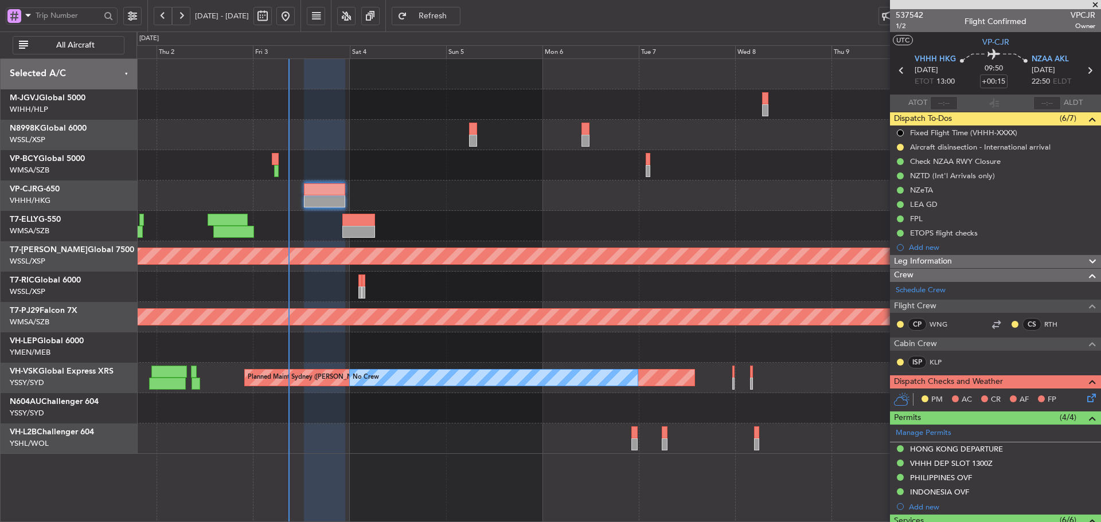
click at [1085, 397] on icon at bounding box center [1089, 396] width 9 height 9
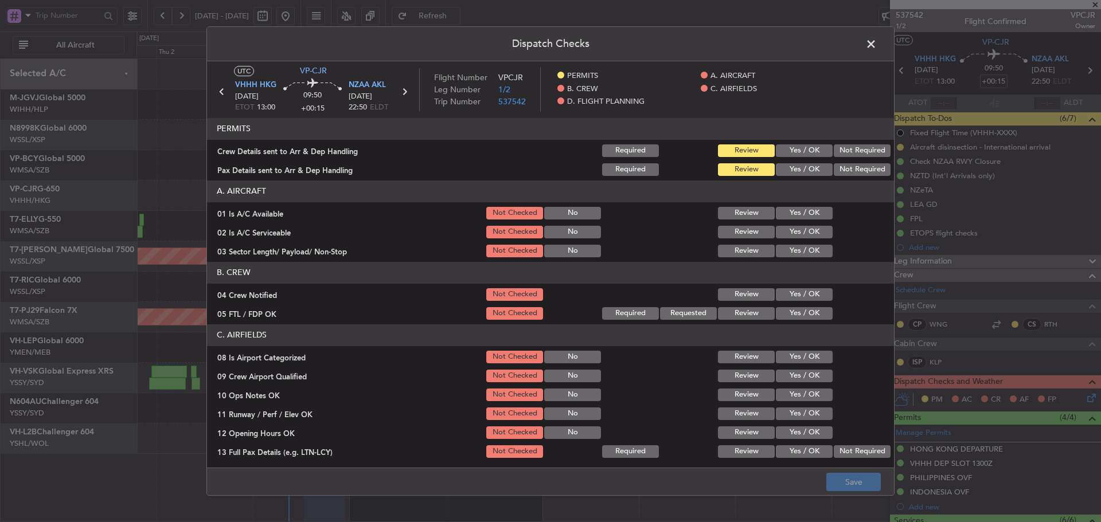
click at [791, 155] on button "Yes / OK" at bounding box center [804, 151] width 57 height 13
click at [790, 173] on button "Yes / OK" at bounding box center [804, 169] width 57 height 13
click at [781, 218] on button "Yes / OK" at bounding box center [804, 213] width 57 height 13
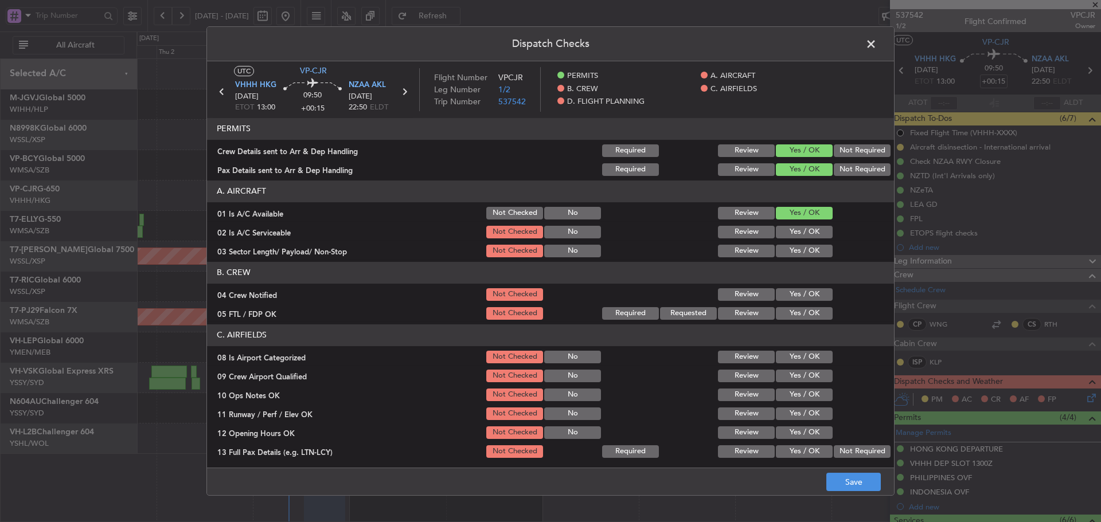
click at [785, 234] on button "Yes / OK" at bounding box center [804, 232] width 57 height 13
click at [785, 251] on button "Yes / OK" at bounding box center [804, 251] width 57 height 13
click at [790, 296] on button "Yes / OK" at bounding box center [804, 294] width 57 height 13
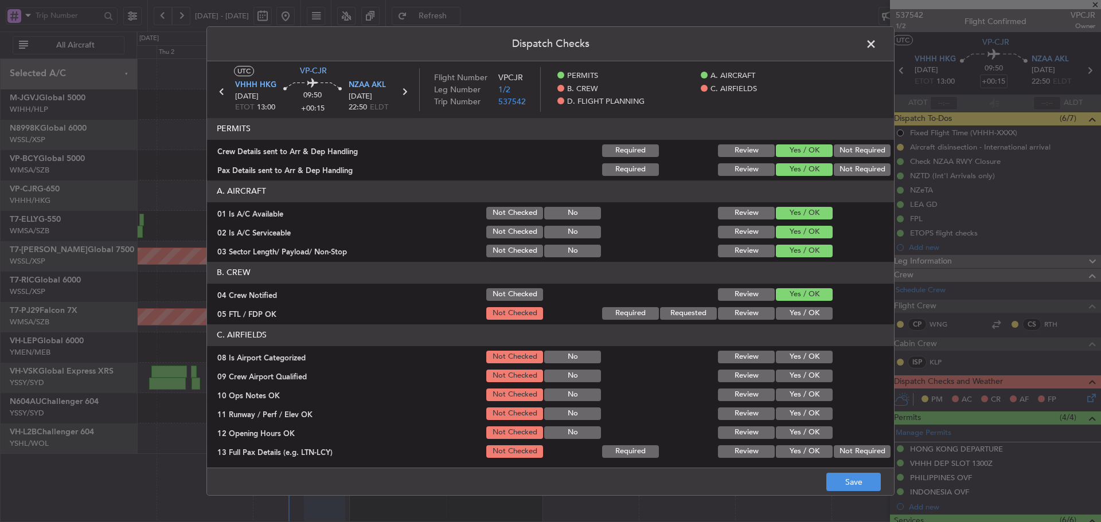
drag, startPoint x: 787, startPoint y: 313, endPoint x: 779, endPoint y: 329, distance: 18.5
click at [787, 314] on button "Yes / OK" at bounding box center [804, 313] width 57 height 13
drag, startPoint x: 776, startPoint y: 358, endPoint x: 779, endPoint y: 380, distance: 22.0
click at [776, 360] on button "Yes / OK" at bounding box center [804, 357] width 57 height 13
drag, startPoint x: 779, startPoint y: 380, endPoint x: 778, endPoint y: 399, distance: 18.9
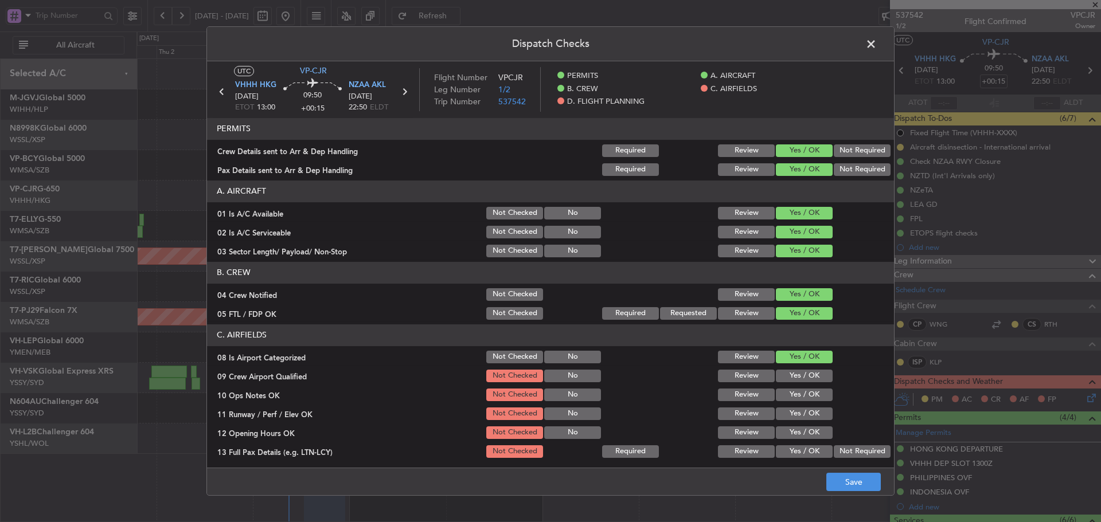
click at [778, 399] on section "C. AIRFIELDS 08 Is Airport Categorized Not Checked No Review Yes / OK 09 Crew A…" at bounding box center [550, 468] width 687 height 287
click at [778, 399] on button "Yes / OK" at bounding box center [804, 395] width 57 height 13
click at [786, 371] on button "Yes / OK" at bounding box center [804, 376] width 57 height 13
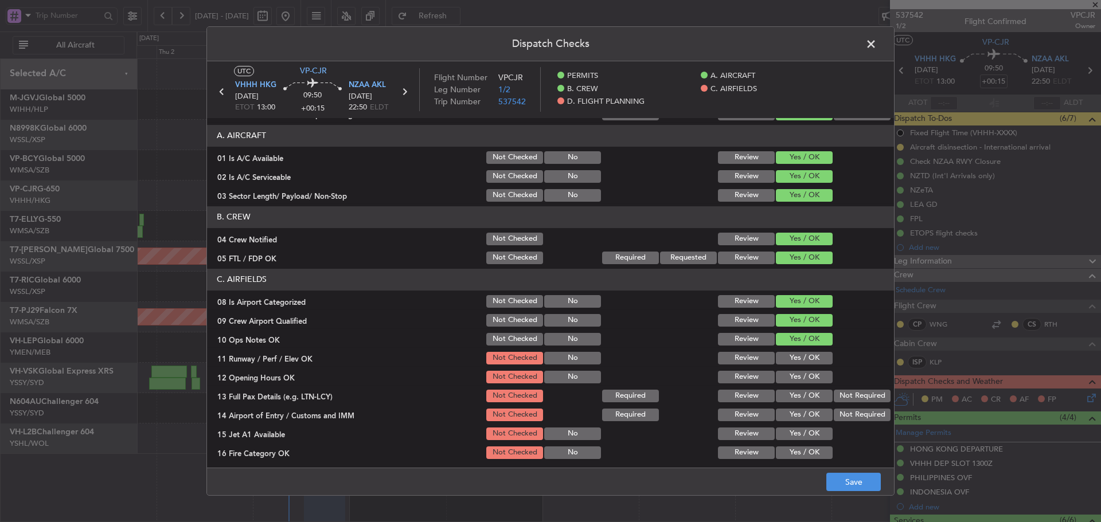
scroll to position [115, 0]
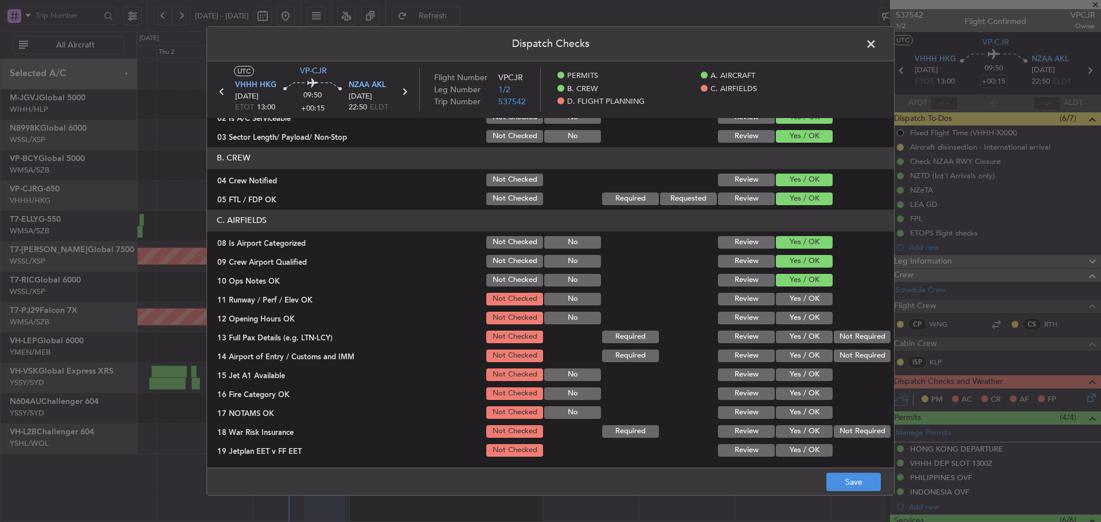
click at [790, 308] on section "C. AIRFIELDS 08 Is Airport Categorized Not Checked No Review Yes / OK 09 Crew A…" at bounding box center [550, 353] width 687 height 287
click at [789, 301] on button "Yes / OK" at bounding box center [804, 299] width 57 height 13
click at [789, 316] on button "Yes / OK" at bounding box center [804, 318] width 57 height 13
click at [791, 334] on button "Yes / OK" at bounding box center [804, 337] width 57 height 13
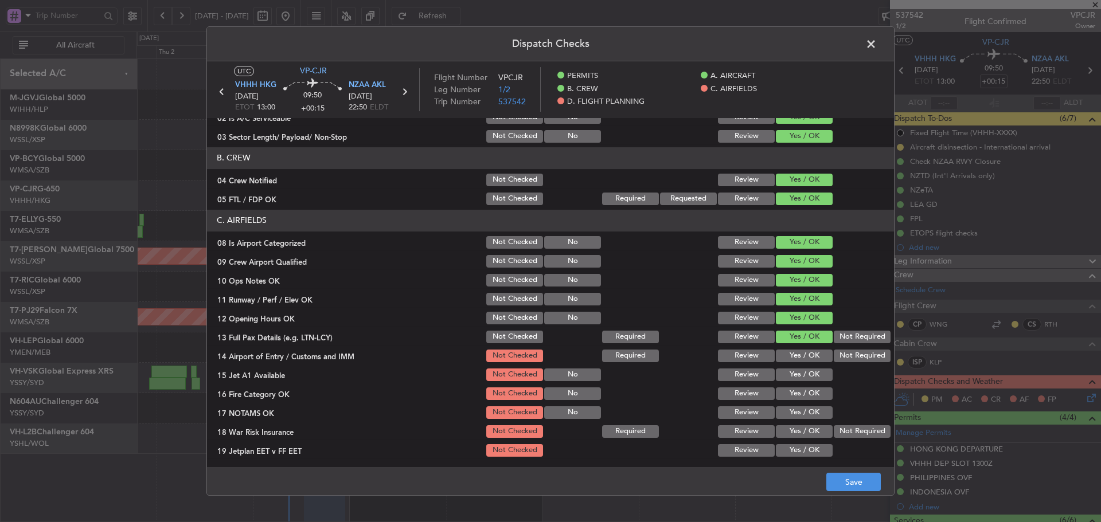
drag, startPoint x: 792, startPoint y: 349, endPoint x: 791, endPoint y: 358, distance: 8.7
click at [791, 350] on button "Yes / OK" at bounding box center [804, 356] width 57 height 13
drag, startPoint x: 790, startPoint y: 370, endPoint x: 789, endPoint y: 392, distance: 22.4
click at [790, 372] on button "Yes / OK" at bounding box center [804, 375] width 57 height 13
drag, startPoint x: 789, startPoint y: 392, endPoint x: 786, endPoint y: 401, distance: 9.8
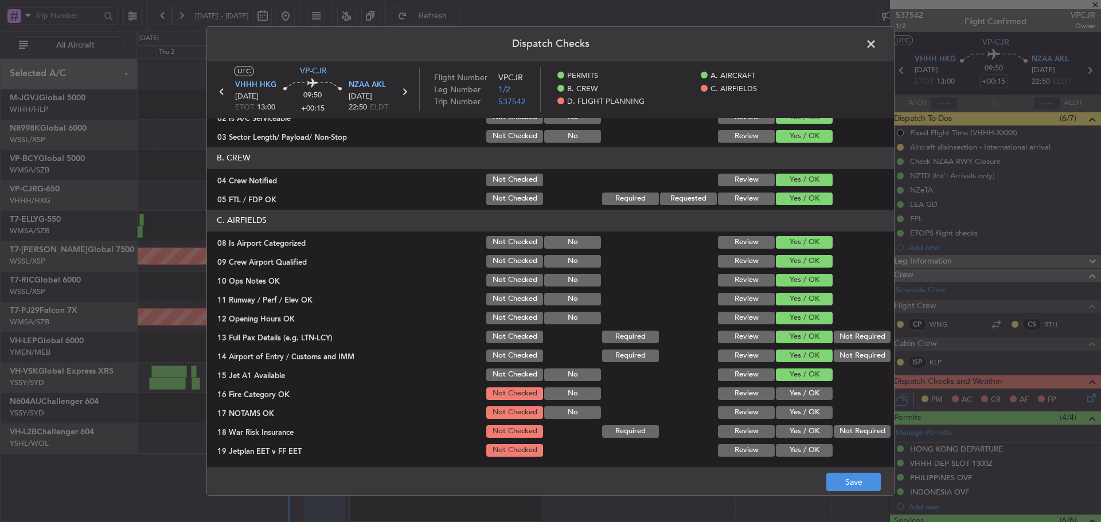
click at [789, 393] on button "Yes / OK" at bounding box center [804, 394] width 57 height 13
click at [783, 416] on button "Yes / OK" at bounding box center [804, 413] width 57 height 13
drag, startPoint x: 838, startPoint y: 429, endPoint x: 825, endPoint y: 431, distance: 13.4
click at [836, 429] on button "Not Required" at bounding box center [862, 432] width 57 height 13
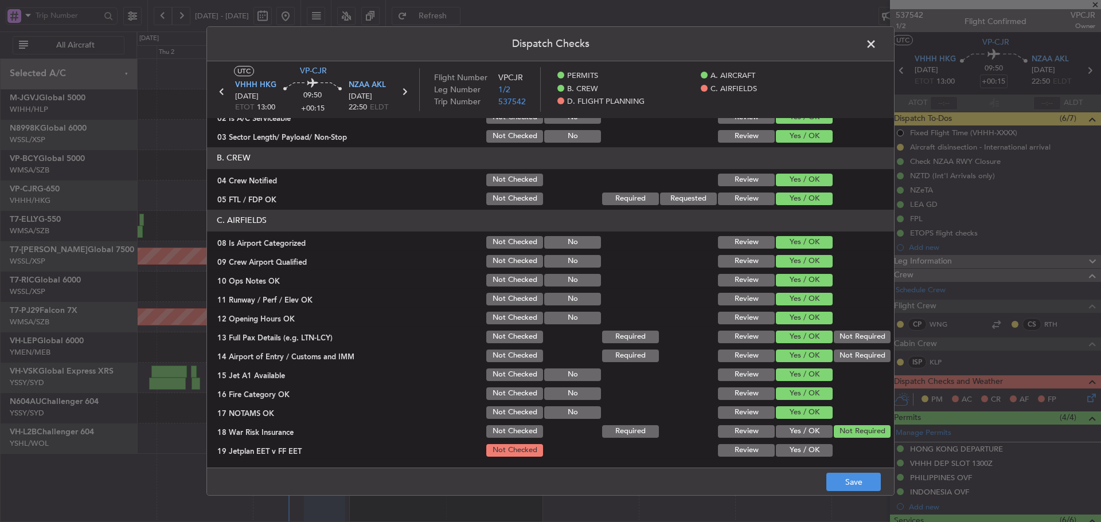
drag, startPoint x: 782, startPoint y: 451, endPoint x: 792, endPoint y: 441, distance: 14.2
click at [783, 451] on button "Yes / OK" at bounding box center [804, 450] width 57 height 13
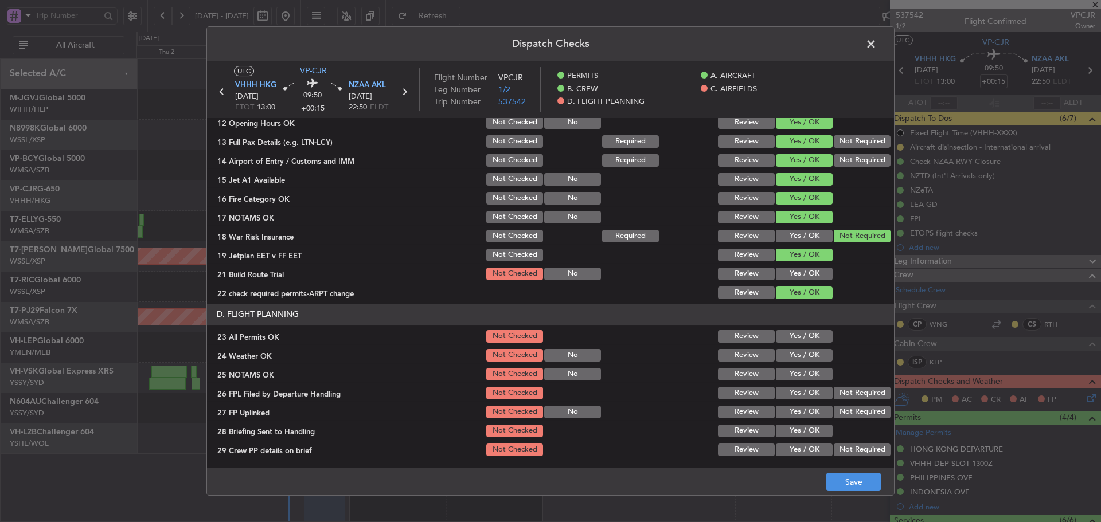
scroll to position [329, 0]
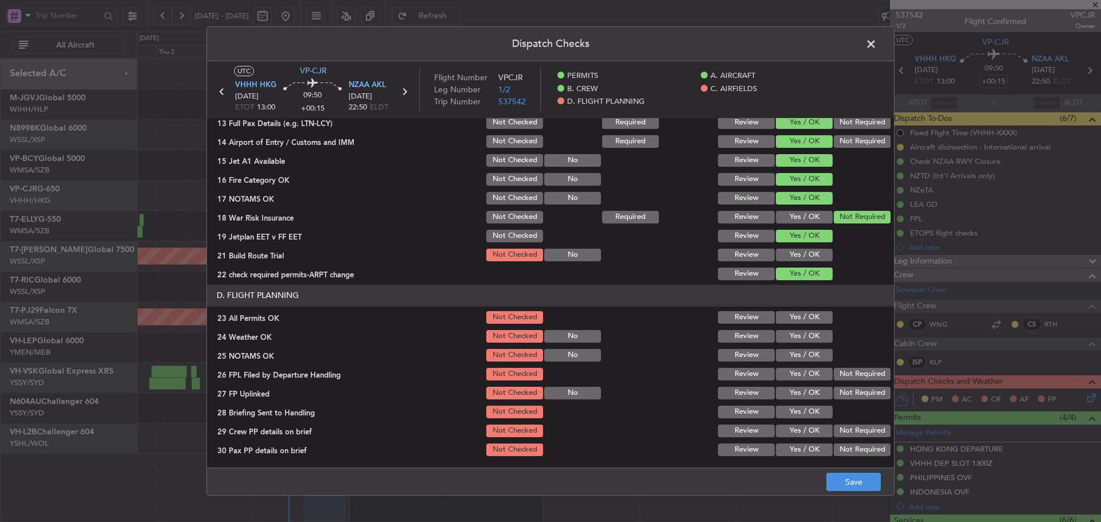
click at [790, 252] on button "Yes / OK" at bounding box center [804, 255] width 57 height 13
click at [792, 320] on button "Yes / OK" at bounding box center [804, 317] width 57 height 13
click at [786, 334] on button "Yes / OK" at bounding box center [804, 336] width 57 height 13
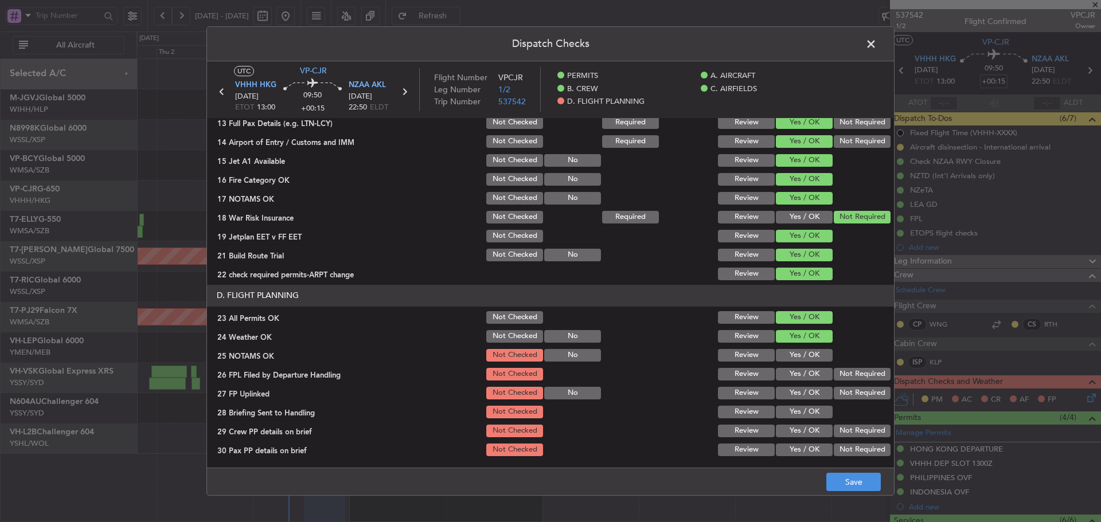
drag, startPoint x: 786, startPoint y: 353, endPoint x: 789, endPoint y: 364, distance: 11.1
click at [787, 354] on button "Yes / OK" at bounding box center [804, 355] width 57 height 13
click at [789, 374] on button "Yes / OK" at bounding box center [804, 374] width 57 height 13
click at [725, 374] on button "Review" at bounding box center [746, 374] width 57 height 13
click at [796, 395] on button "Yes / OK" at bounding box center [804, 393] width 57 height 13
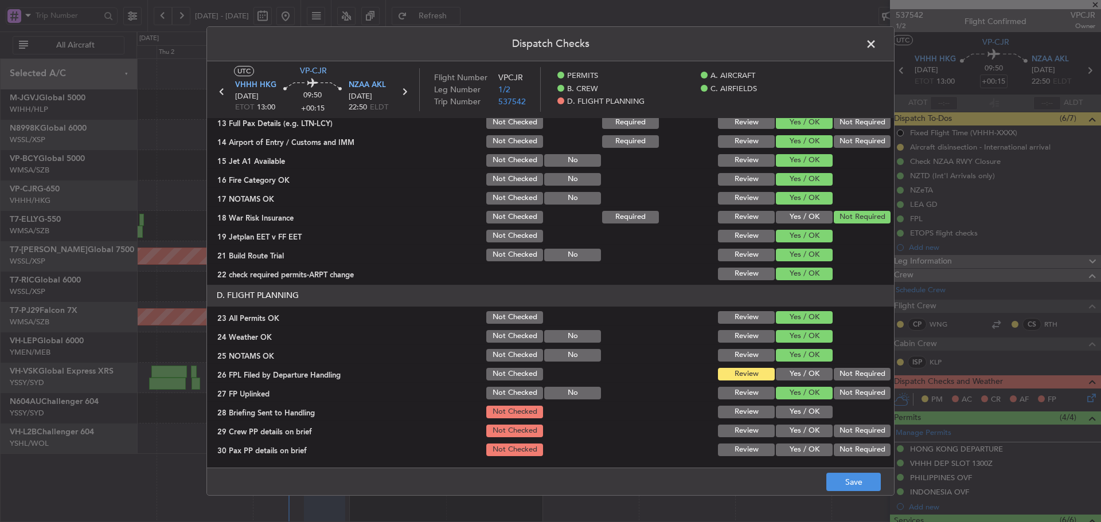
click at [788, 420] on section "D. FLIGHT PLANNING 23 All Permits OK Not Checked Review Yes / OK 24 Weather OK …" at bounding box center [550, 371] width 687 height 173
drag, startPoint x: 787, startPoint y: 438, endPoint x: 791, endPoint y: 415, distance: 23.2
click at [787, 438] on div "Yes / OK" at bounding box center [803, 431] width 58 height 16
drag, startPoint x: 791, startPoint y: 414, endPoint x: 788, endPoint y: 435, distance: 20.8
click at [791, 415] on button "Yes / OK" at bounding box center [804, 412] width 57 height 13
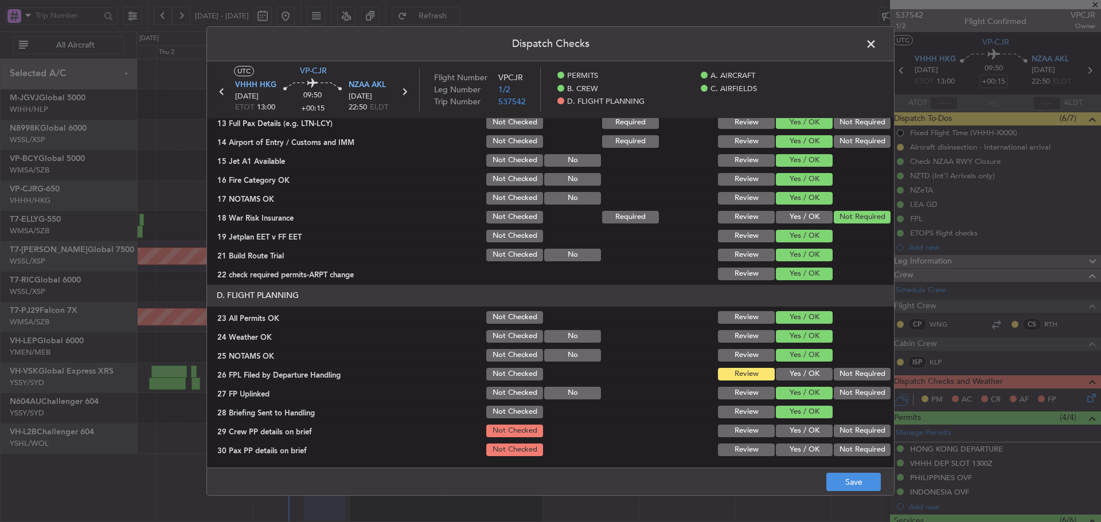
drag, startPoint x: 788, startPoint y: 435, endPoint x: 788, endPoint y: 447, distance: 12.0
click at [788, 435] on button "Yes / OK" at bounding box center [804, 431] width 57 height 13
drag, startPoint x: 787, startPoint y: 452, endPoint x: 789, endPoint y: 439, distance: 13.3
click at [787, 450] on button "Yes / OK" at bounding box center [804, 450] width 57 height 13
click at [849, 488] on button "Save" at bounding box center [853, 482] width 54 height 18
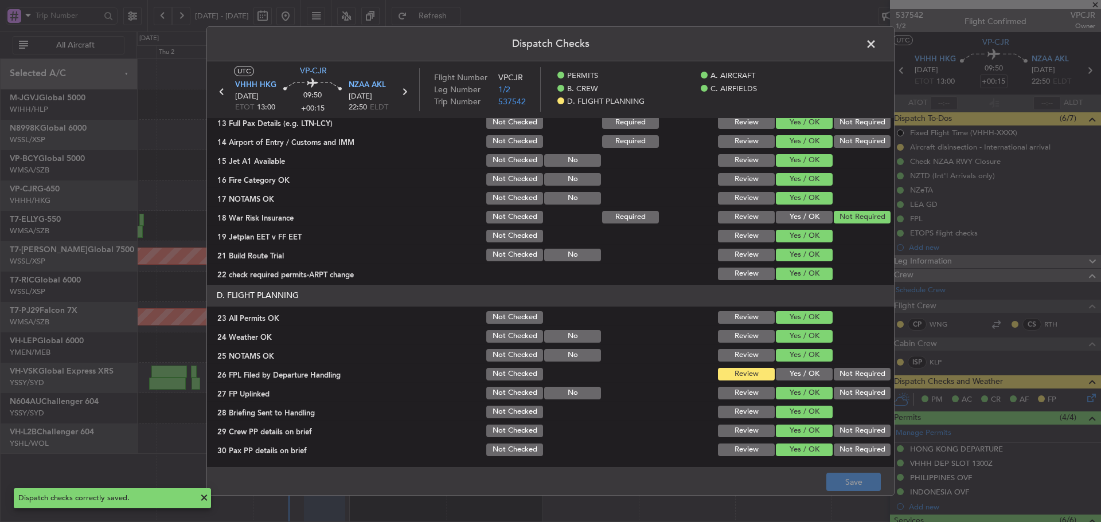
click at [877, 48] on span at bounding box center [877, 47] width 0 height 23
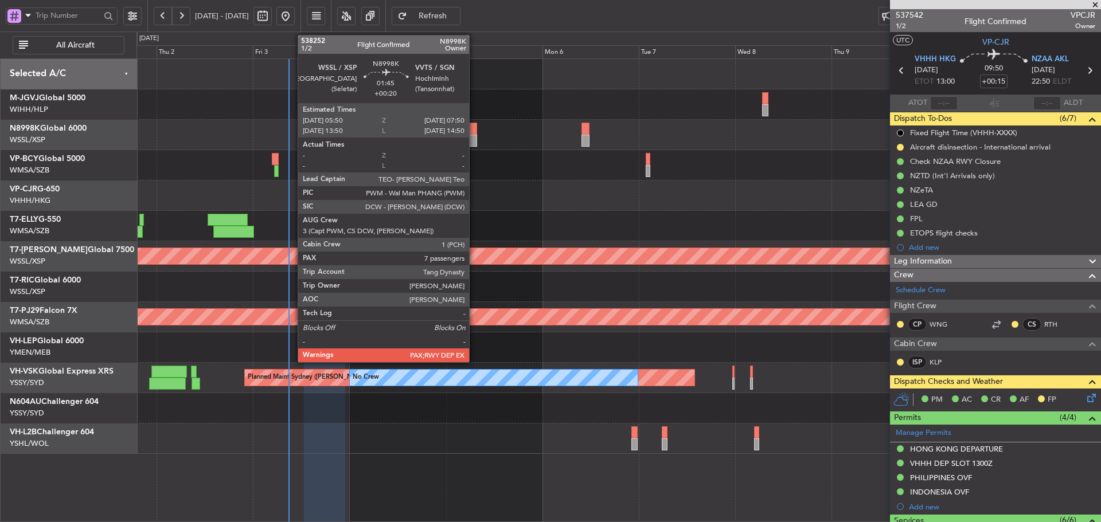
click at [474, 131] on div at bounding box center [473, 129] width 9 height 12
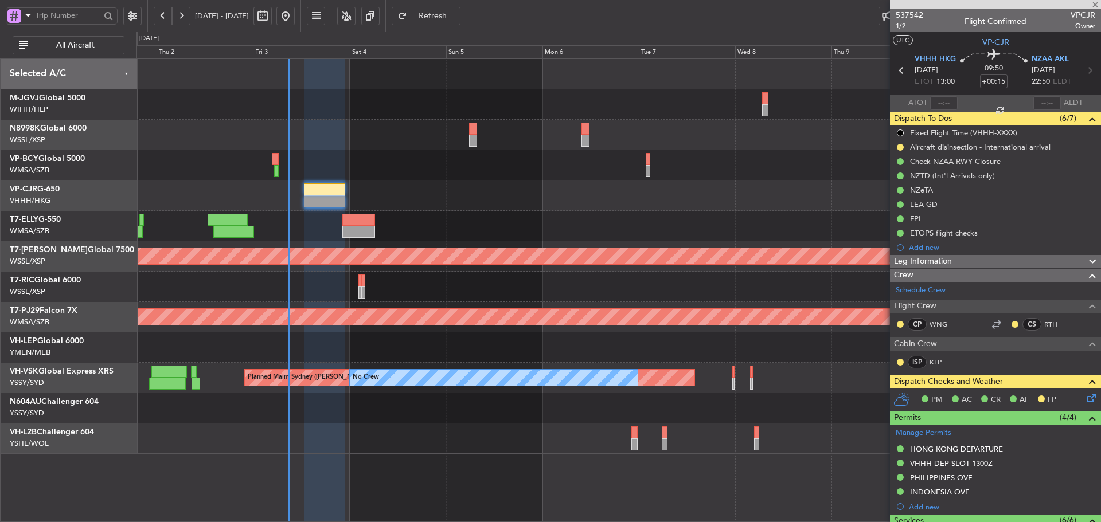
type input "+00:20"
type input "7"
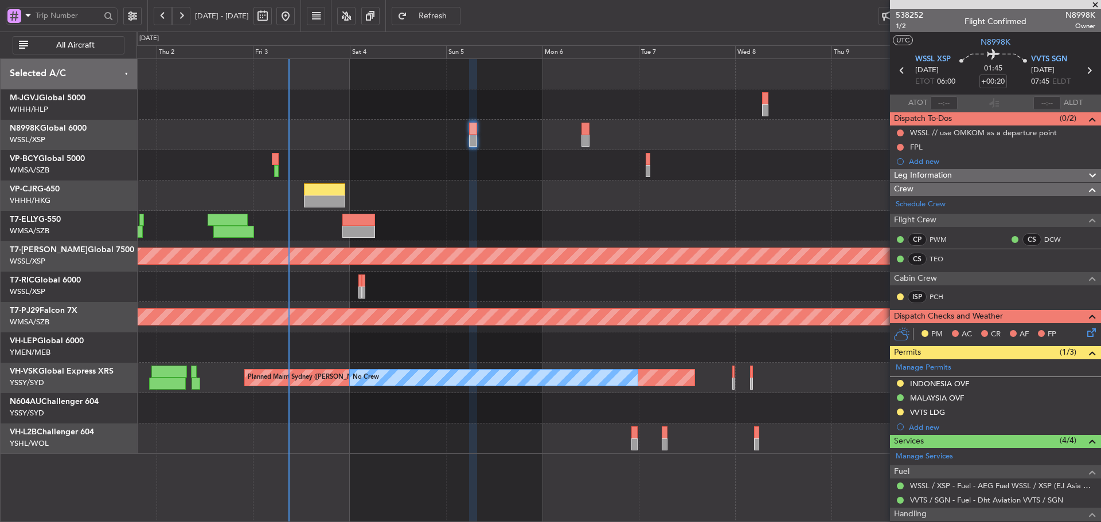
scroll to position [57, 0]
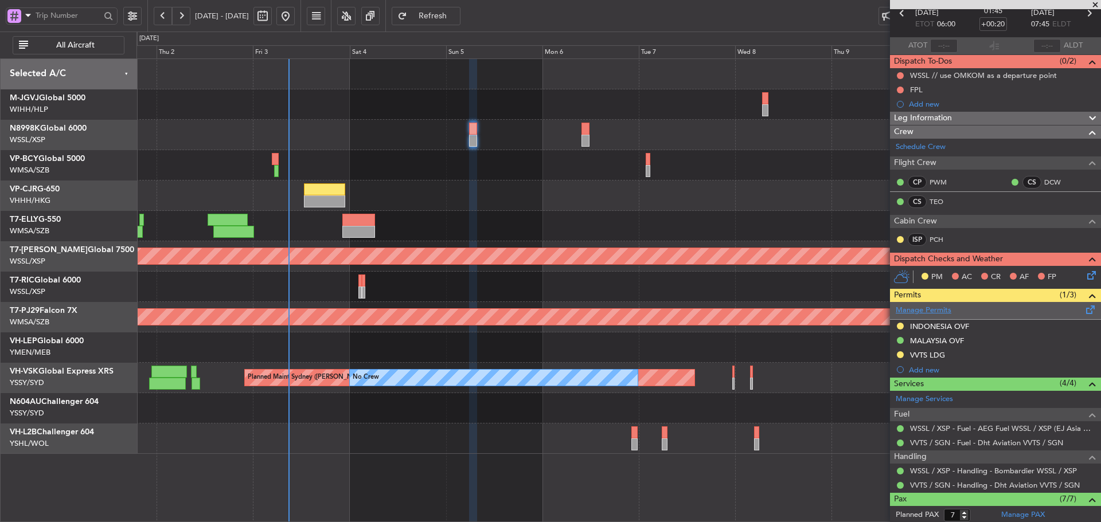
click at [940, 313] on link "Manage Permits" at bounding box center [924, 310] width 56 height 11
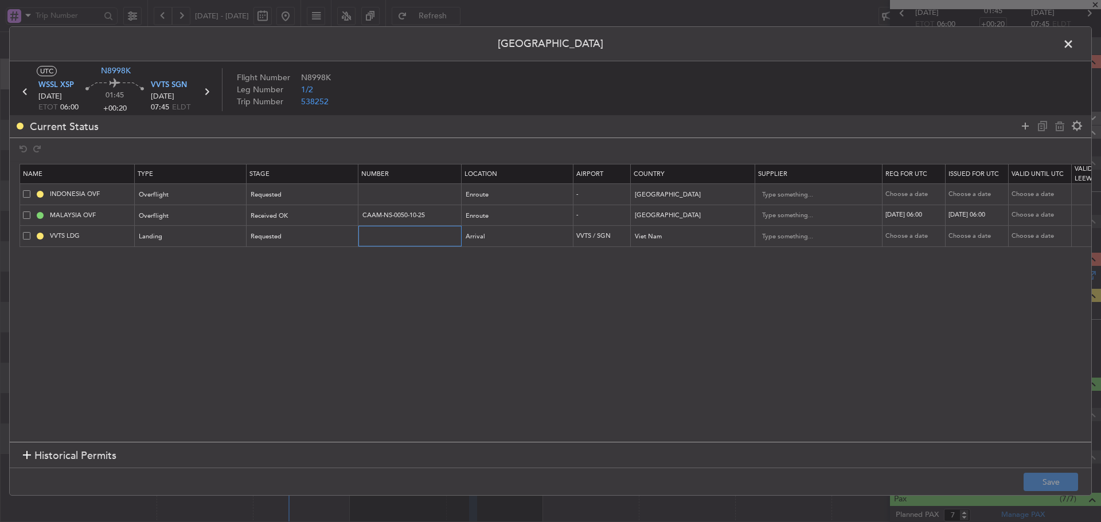
click at [391, 241] on input "text" at bounding box center [411, 236] width 100 height 10
paste input "LD- 3573/10/2025VN"
type input "LD- 3573/10/2025VN"
click at [310, 239] on div "Requested" at bounding box center [298, 236] width 95 height 17
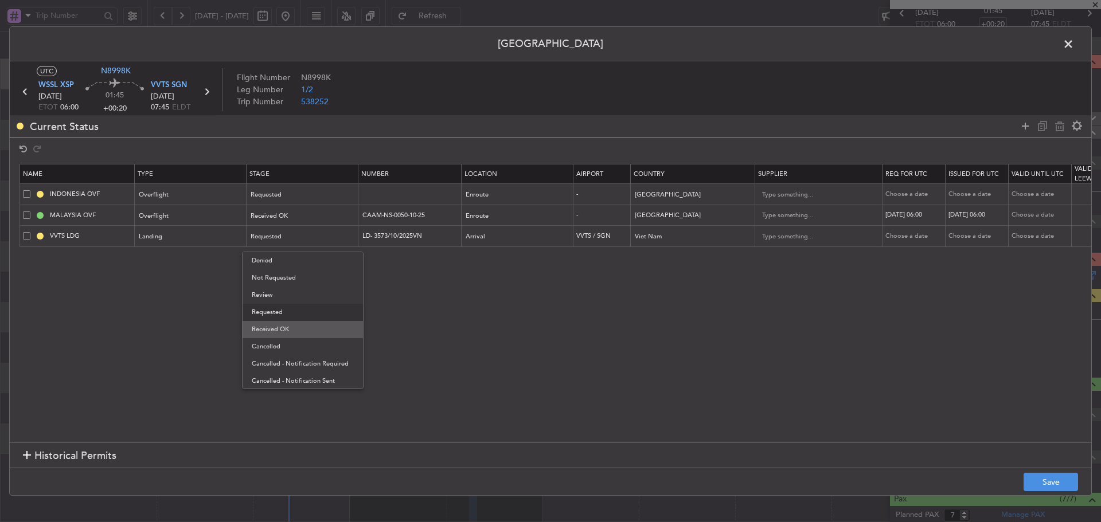
click at [288, 329] on span "Received OK" at bounding box center [303, 329] width 102 height 17
click at [905, 237] on div "Choose a date" at bounding box center [915, 237] width 60 height 10
select select "10"
select select "2025"
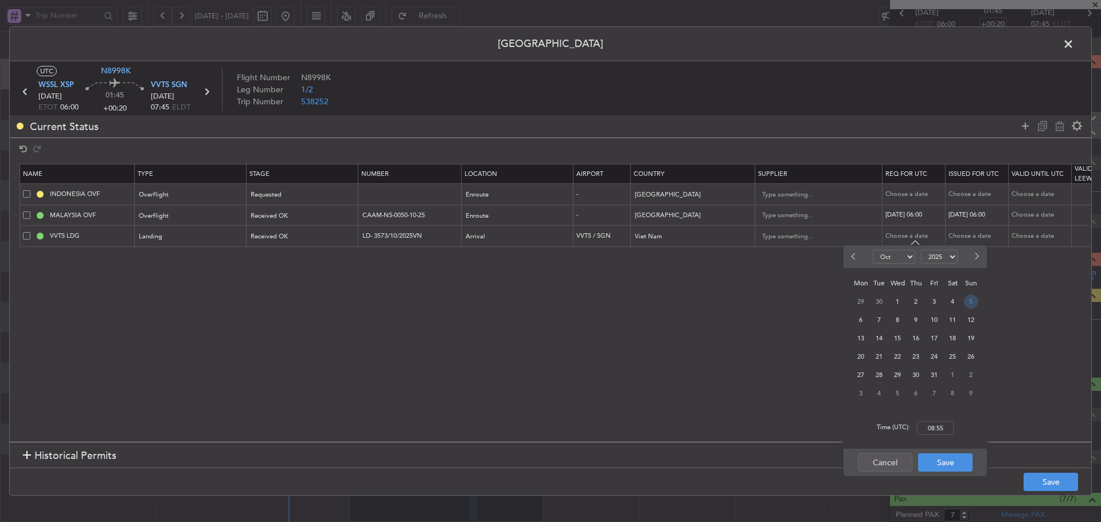
click at [966, 303] on span "5" at bounding box center [971, 302] width 14 height 14
click at [928, 424] on input "00:00" at bounding box center [935, 429] width 37 height 14
type input "06:00"
click at [945, 467] on button "Save" at bounding box center [945, 463] width 54 height 18
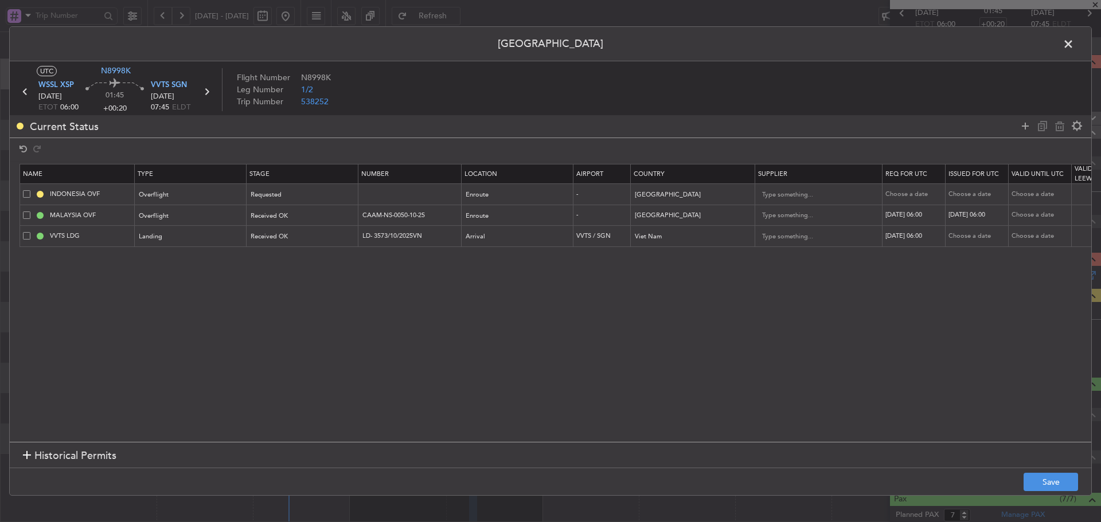
click at [967, 235] on div "Choose a date" at bounding box center [979, 237] width 60 height 10
select select "10"
select select "2025"
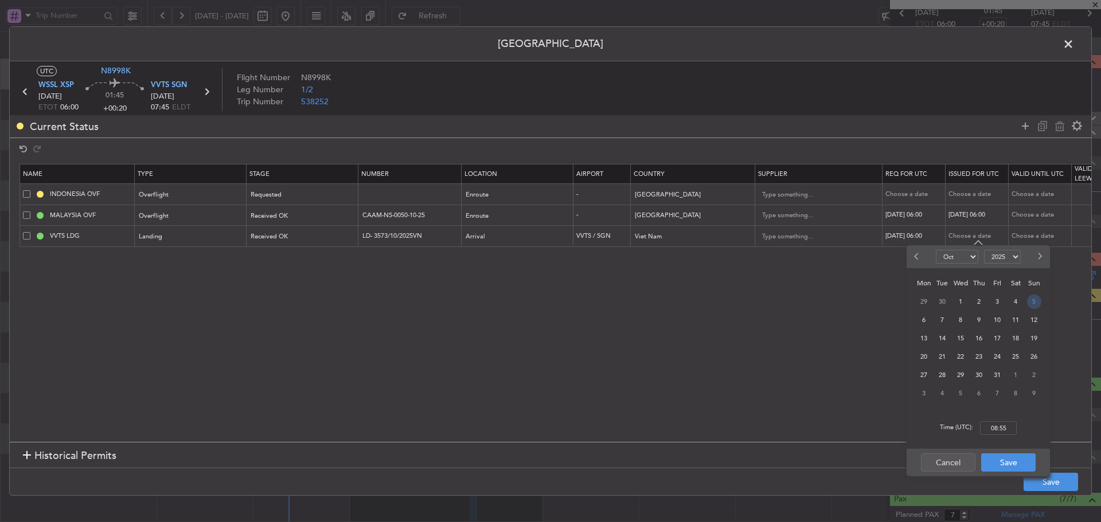
click at [1031, 306] on span "5" at bounding box center [1034, 302] width 14 height 14
click at [998, 429] on input "00:00" at bounding box center [998, 429] width 37 height 14
type input "06:00"
click at [1001, 464] on button "Save" at bounding box center [1008, 463] width 54 height 18
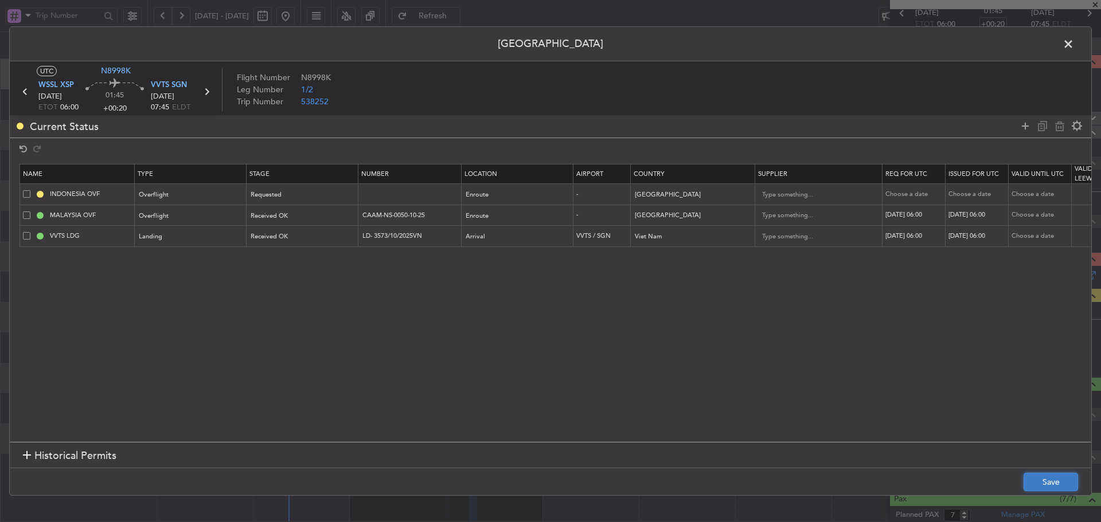
click at [1044, 483] on button "Save" at bounding box center [1051, 482] width 54 height 18
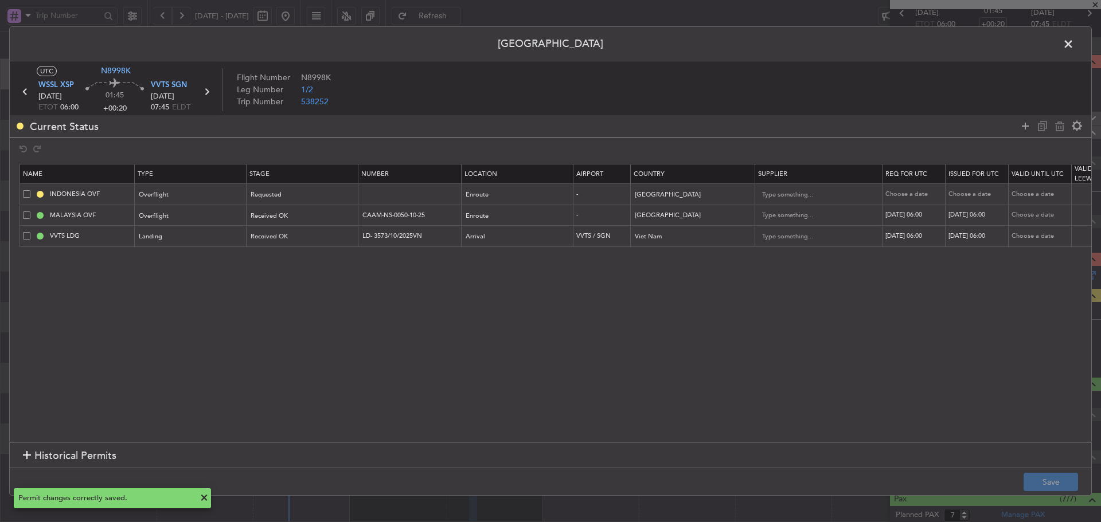
click at [207, 90] on icon at bounding box center [206, 91] width 15 height 15
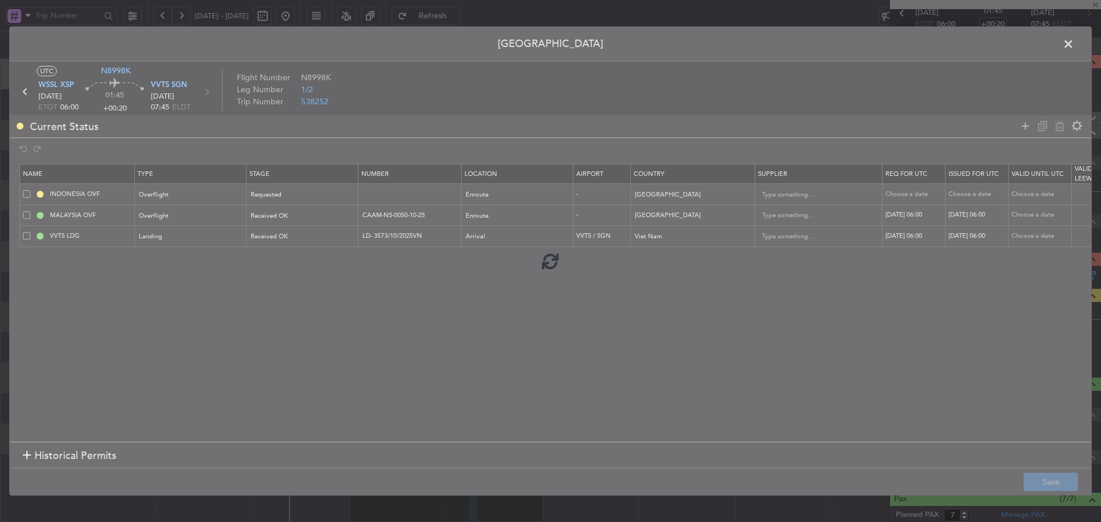
type input "+00:10"
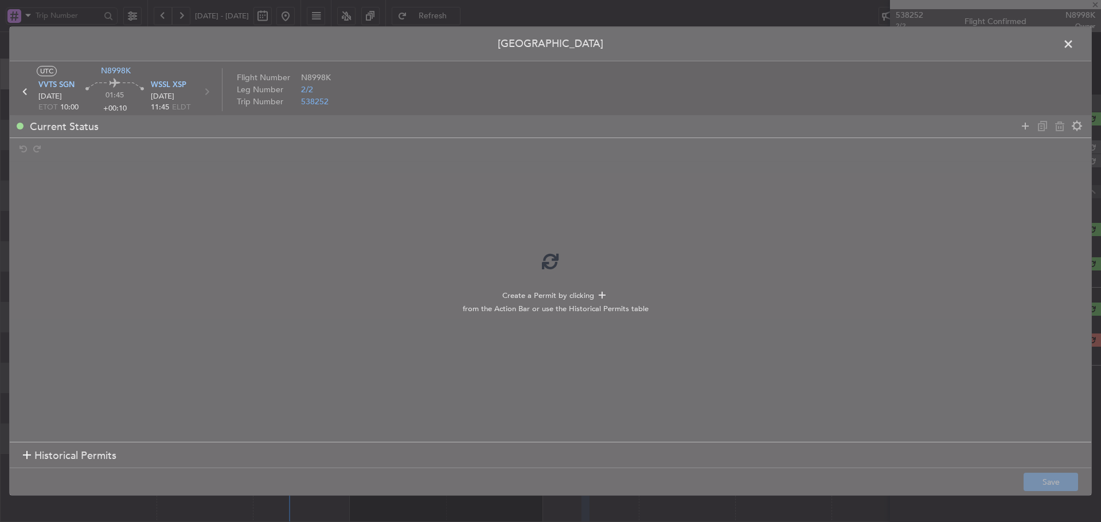
scroll to position [0, 0]
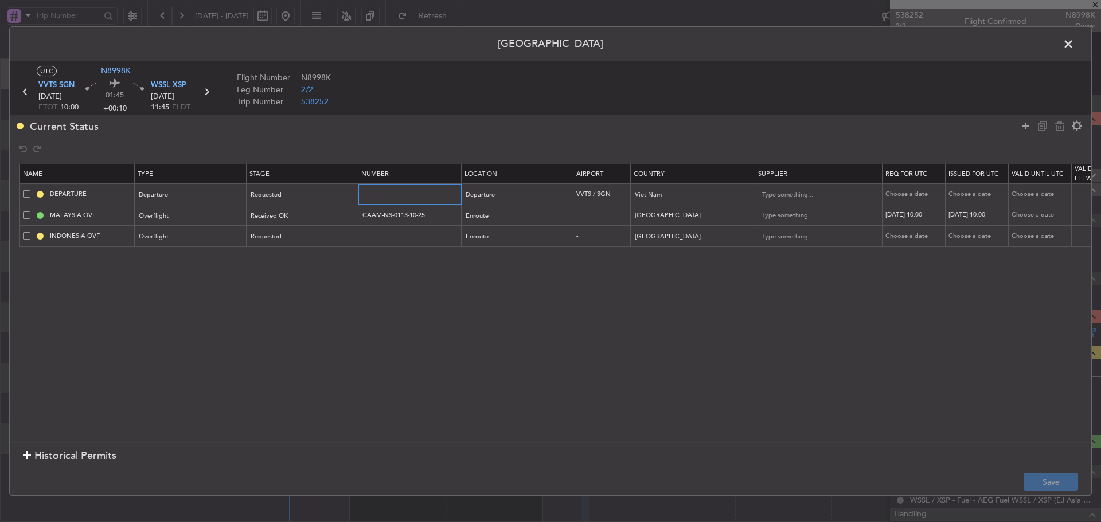
click at [380, 194] on input "text" at bounding box center [411, 194] width 100 height 10
paste input "LD- 3573/10/2025VN"
type input "LD- 3573/10/2025VN"
click at [301, 194] on div "Requested" at bounding box center [298, 194] width 95 height 17
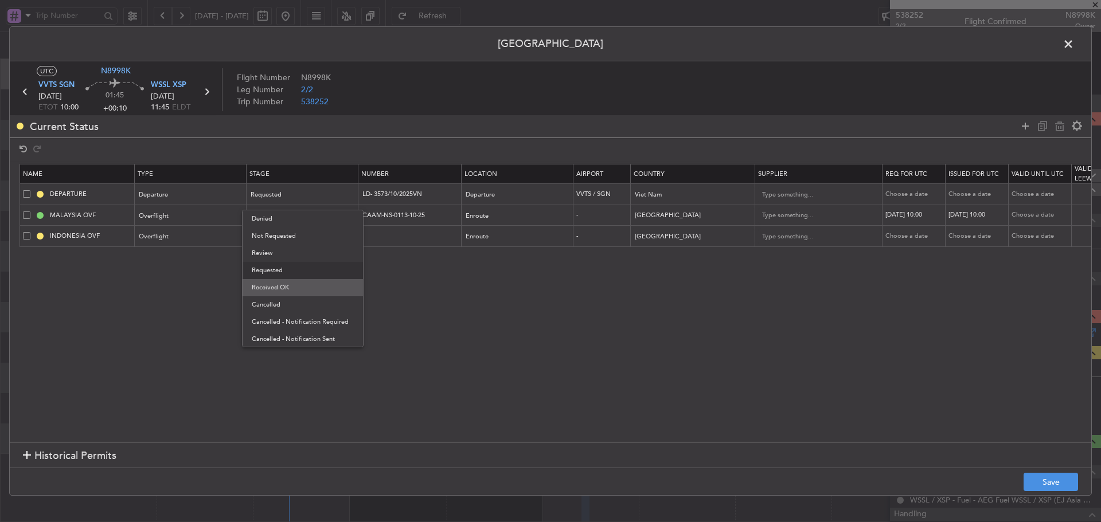
click at [283, 288] on span "Received OK" at bounding box center [303, 287] width 102 height 17
click at [902, 194] on div "Choose a date" at bounding box center [915, 195] width 60 height 10
select select "10"
select select "2025"
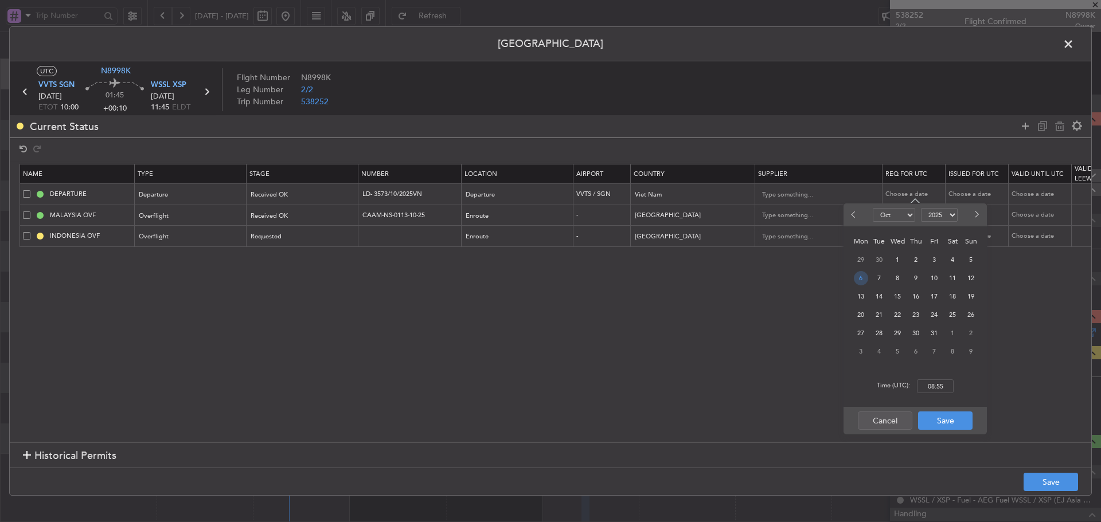
click at [860, 275] on span "6" at bounding box center [861, 278] width 14 height 14
click at [934, 388] on input "00:00" at bounding box center [935, 387] width 37 height 14
type input "10:00"
click at [934, 426] on button "Save" at bounding box center [945, 421] width 54 height 18
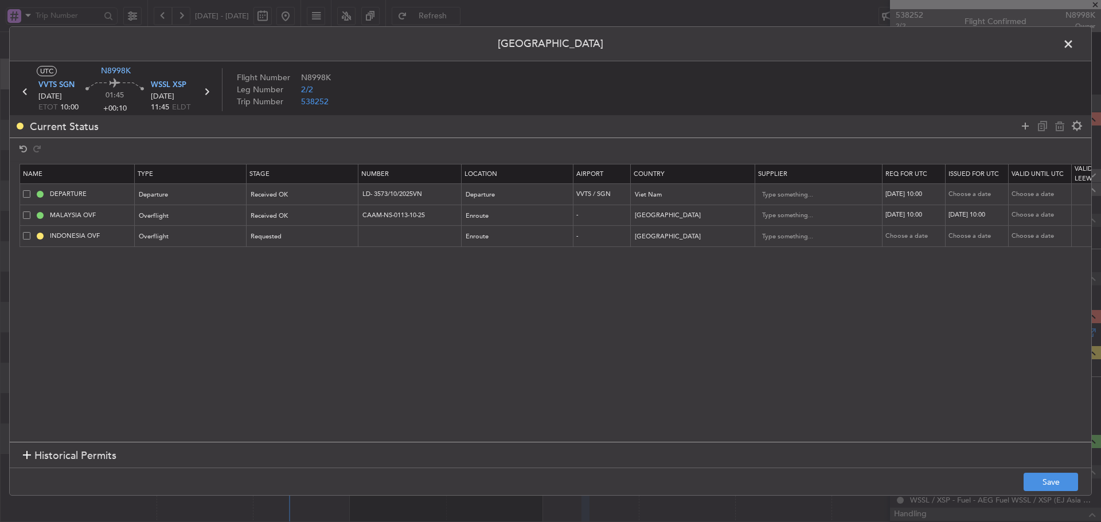
click at [970, 193] on div "Choose a date" at bounding box center [979, 195] width 60 height 10
select select "10"
select select "2025"
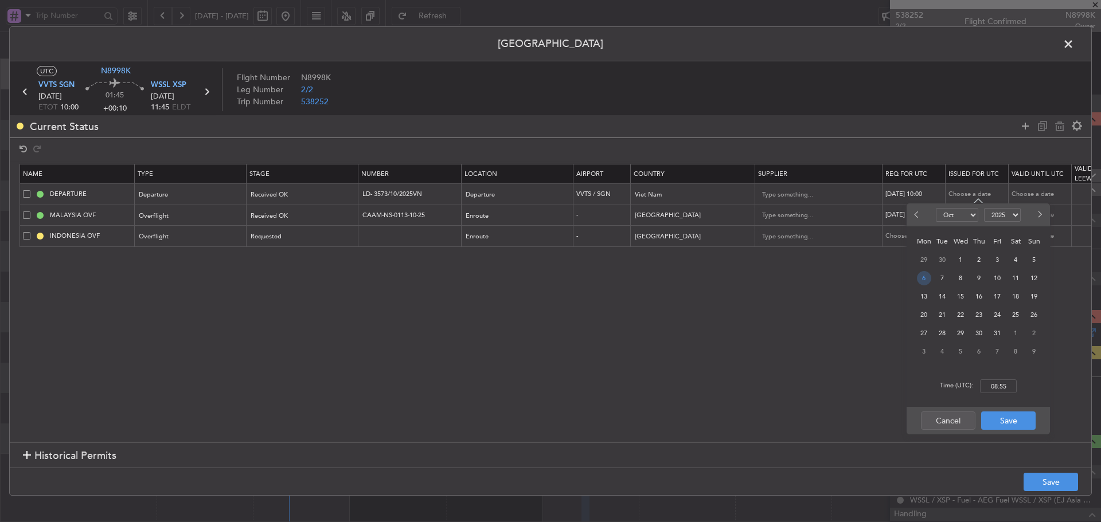
click at [920, 278] on span "6" at bounding box center [924, 278] width 14 height 14
click at [1002, 385] on input "00:00" at bounding box center [998, 387] width 37 height 14
type input "10:00"
click at [1003, 420] on button "Save" at bounding box center [1008, 421] width 54 height 18
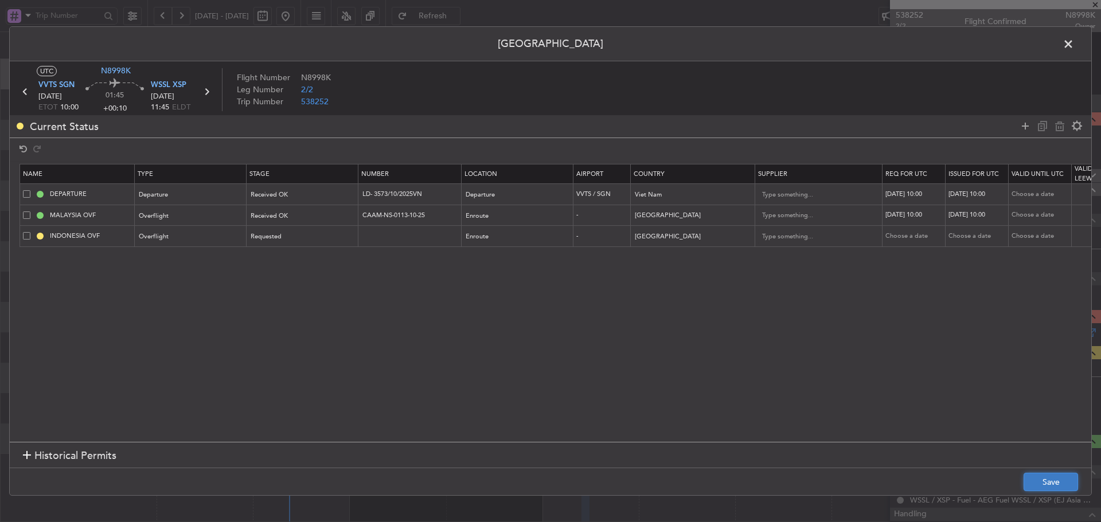
click at [1034, 477] on button "Save" at bounding box center [1051, 482] width 54 height 18
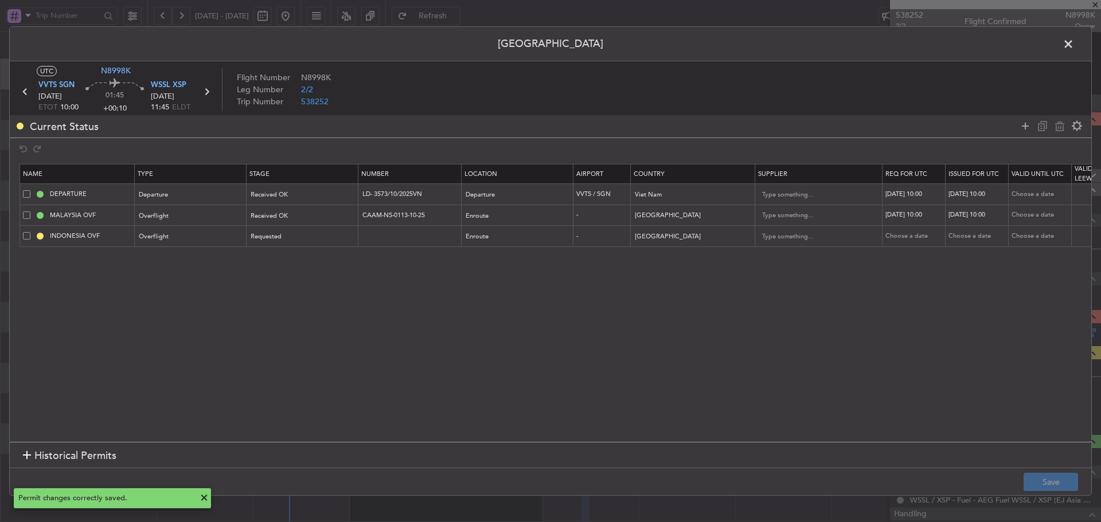
click at [1074, 43] on span at bounding box center [1074, 47] width 0 height 23
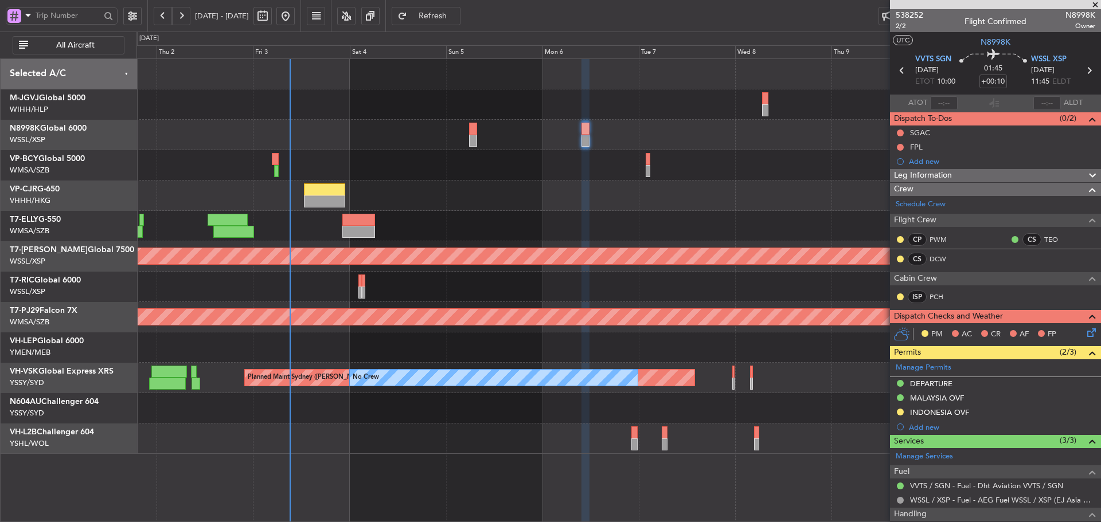
click at [423, 167] on div "Planned Maint [GEOGRAPHIC_DATA] ([GEOGRAPHIC_DATA] Intl) Planned Maint [GEOGRAP…" at bounding box center [618, 256] width 964 height 395
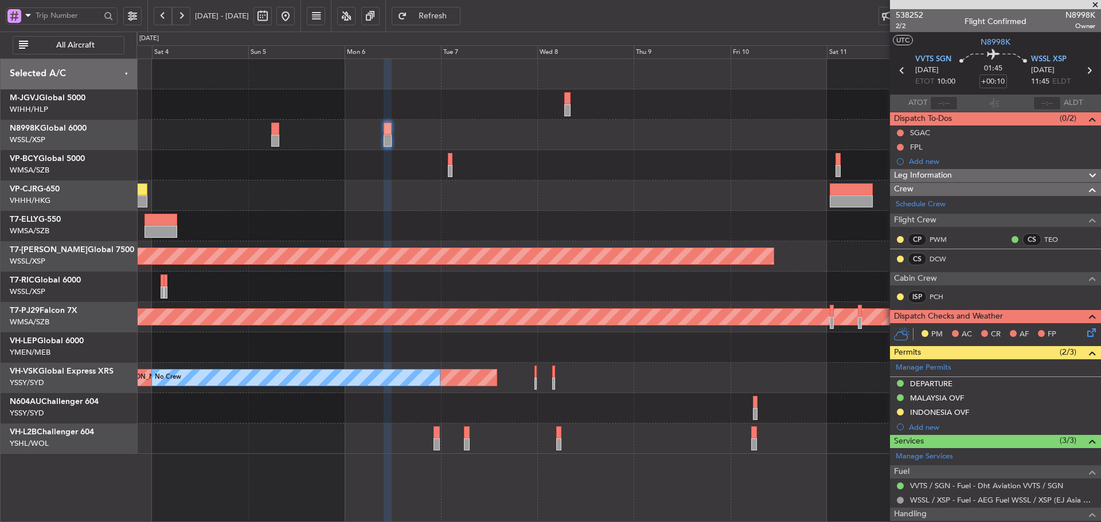
click at [647, 223] on div "Planned Maint [GEOGRAPHIC_DATA] (Seletar) Planned Maint [GEOGRAPHIC_DATA] (Sult…" at bounding box center [618, 256] width 964 height 395
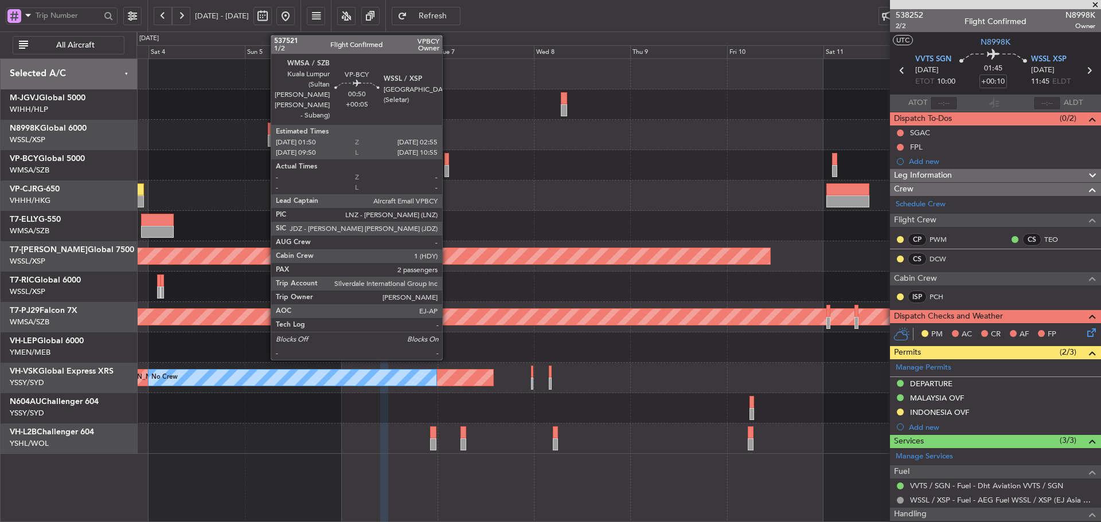
click at [447, 166] on div at bounding box center [446, 171] width 5 height 12
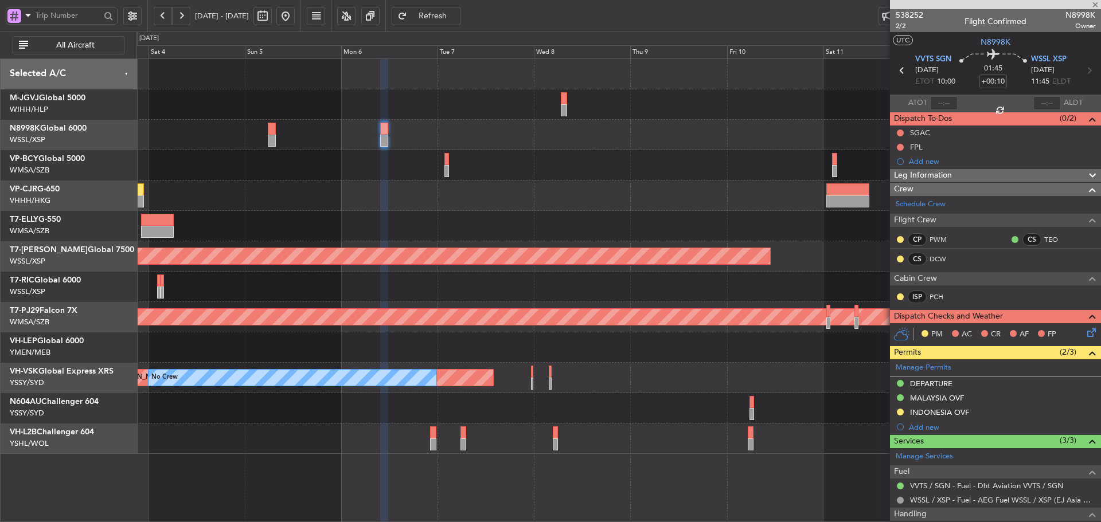
type input "+00:05"
type input "2"
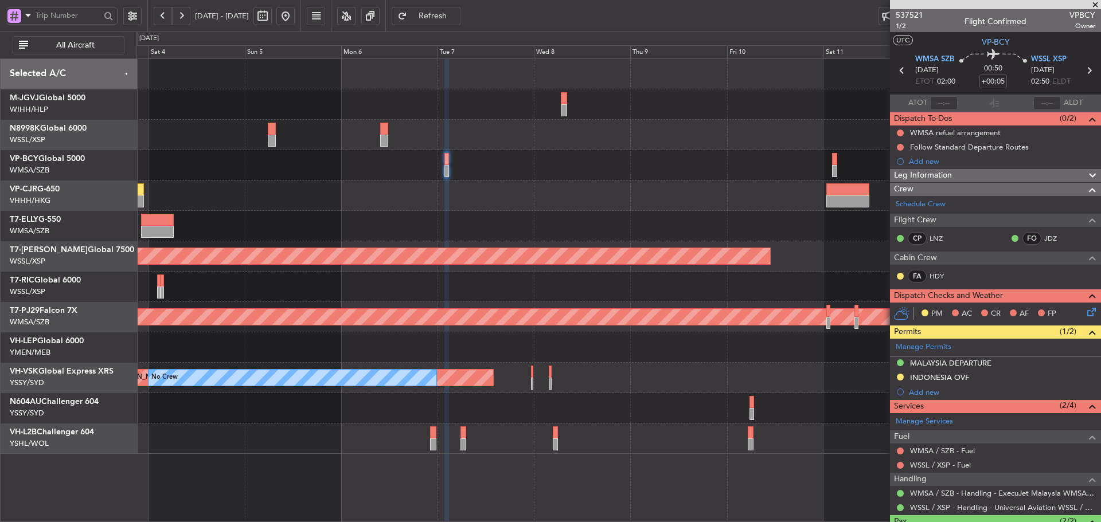
click at [460, 219] on div "Planned Maint [GEOGRAPHIC_DATA] (Seletar) Planned Maint [GEOGRAPHIC_DATA] (Sult…" at bounding box center [618, 256] width 964 height 395
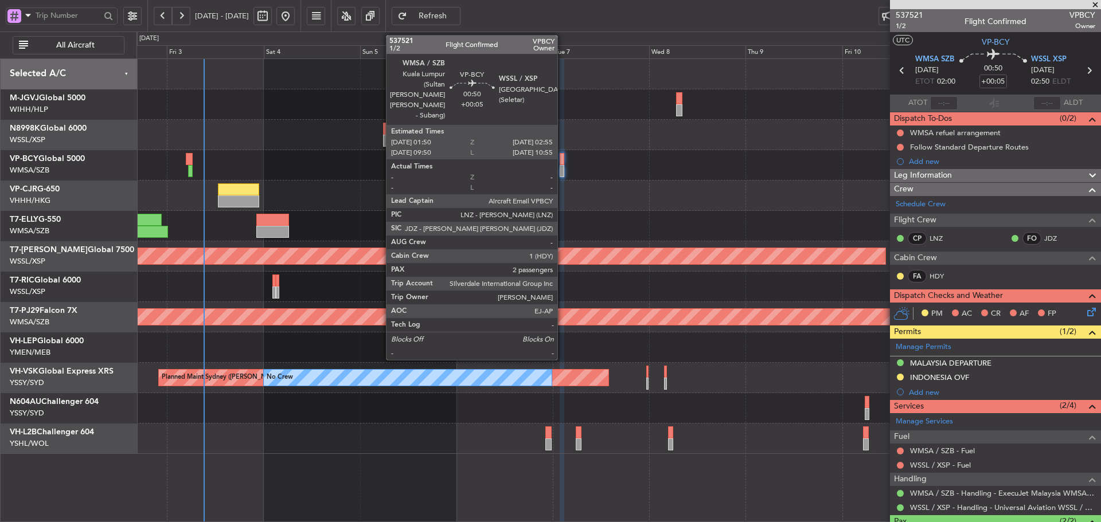
click at [563, 165] on div at bounding box center [562, 159] width 5 height 12
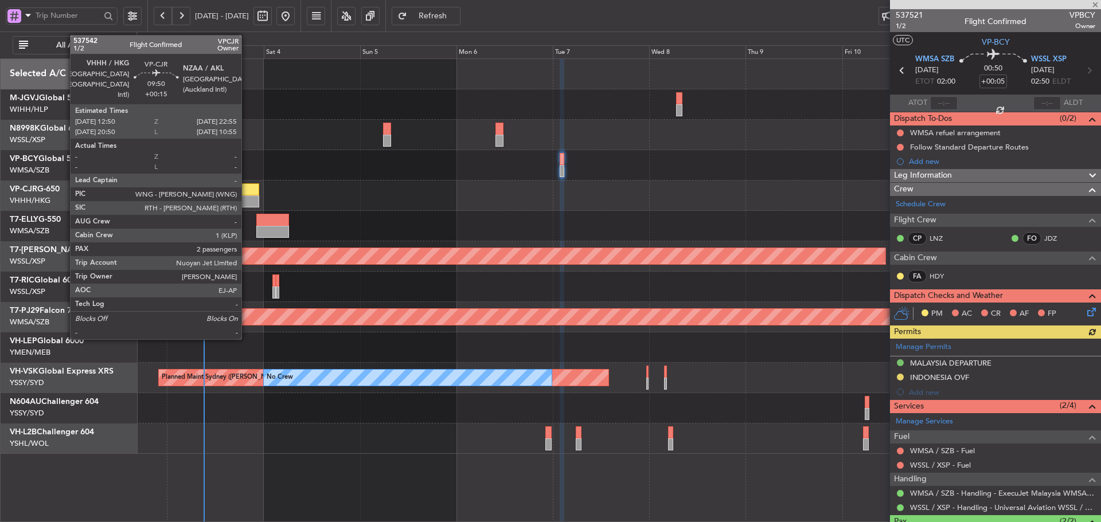
click at [247, 202] on div at bounding box center [238, 202] width 41 height 12
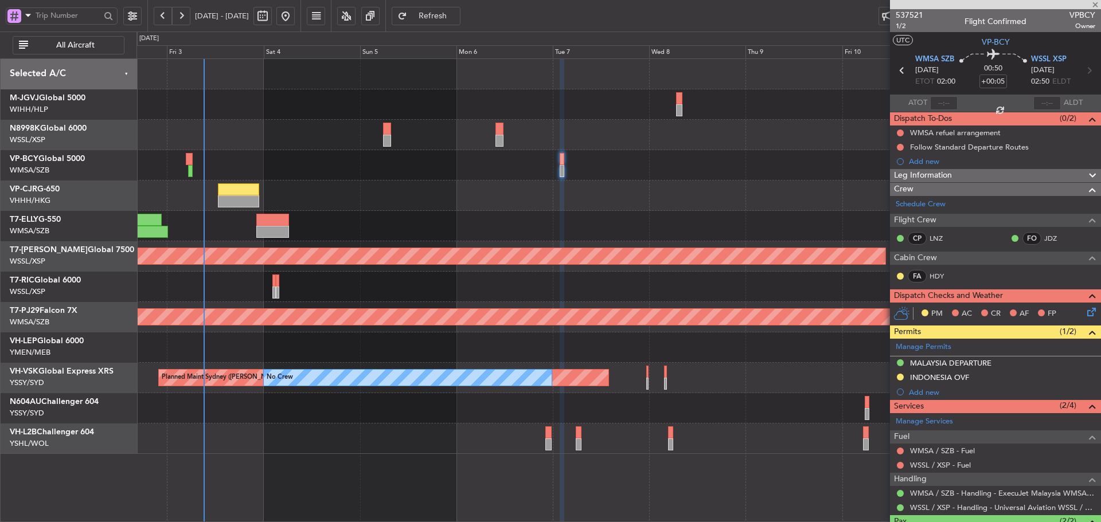
type input "+00:15"
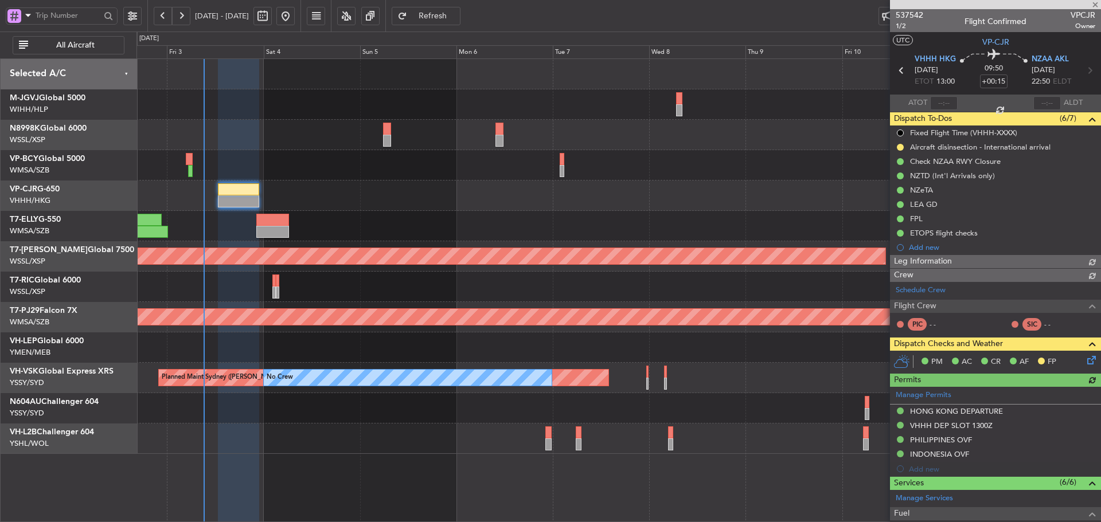
type input "[PERSON_NAME] (LEU)"
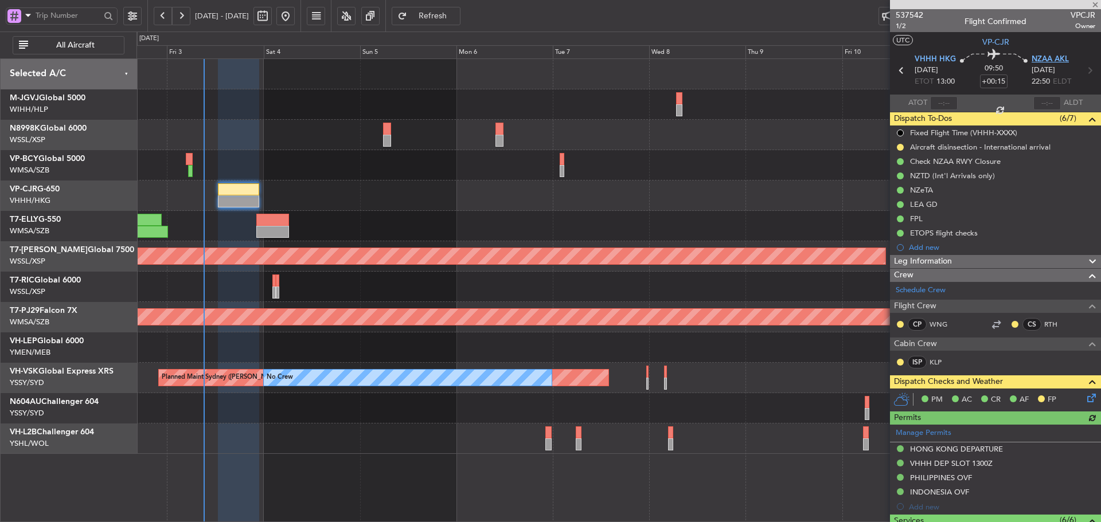
click at [1051, 59] on span "NZAA AKL" at bounding box center [1050, 59] width 37 height 11
type input "[PERSON_NAME] (LEU)"
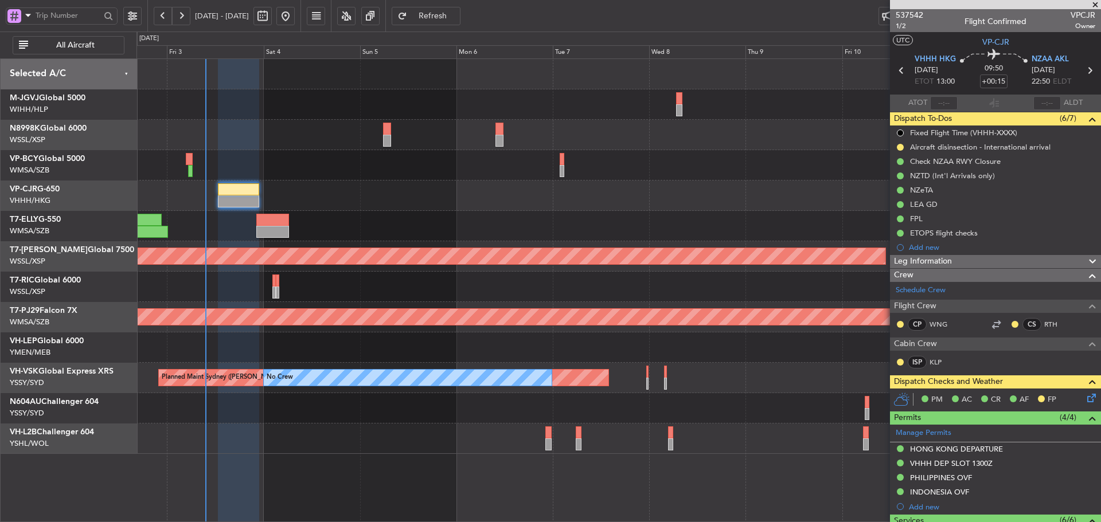
type input "[PERSON_NAME] (LEU)"
